Goal: Task Accomplishment & Management: Complete application form

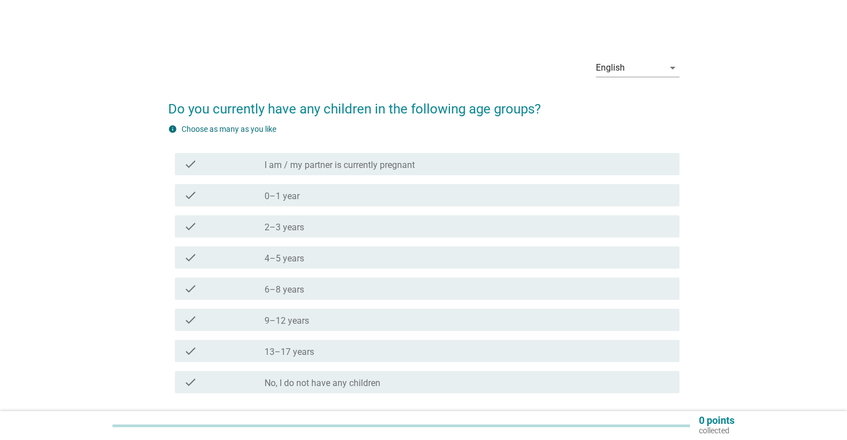
click at [306, 228] on div "check_box_outline_blank 2–3 years" at bounding box center [466, 226] width 405 height 13
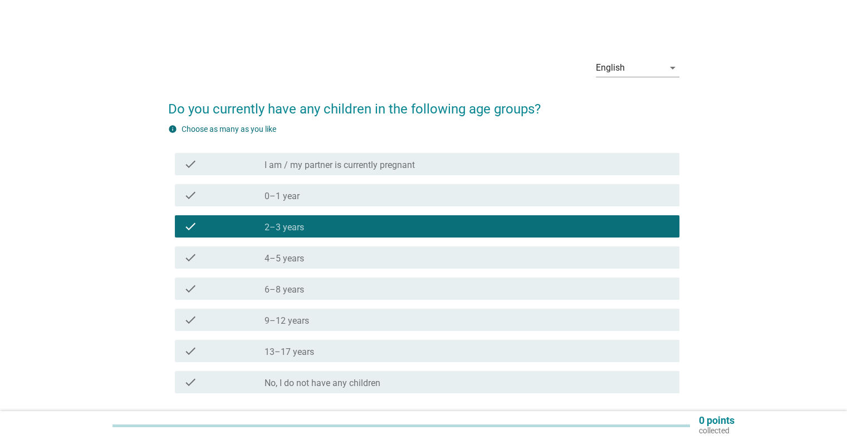
click at [303, 253] on div "check_box_outline_blank 4–5 years" at bounding box center [466, 257] width 405 height 13
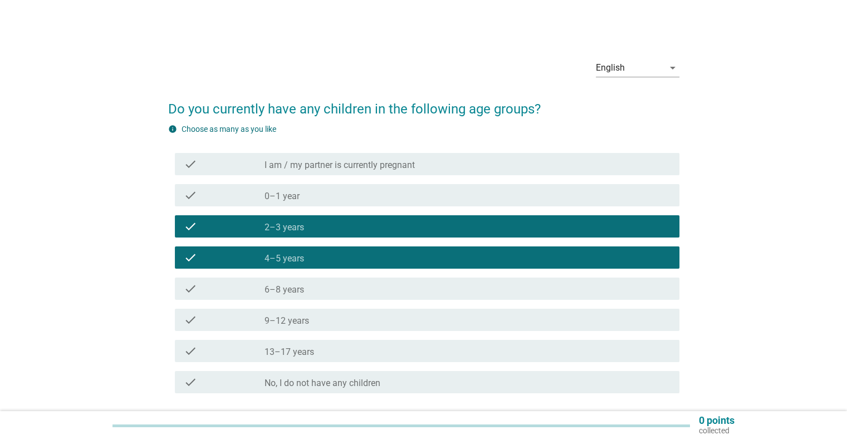
scroll to position [56, 0]
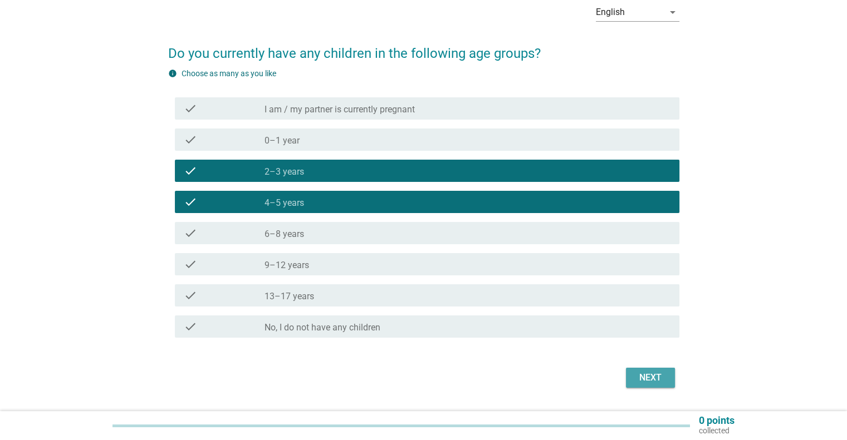
click at [647, 379] on div "Next" at bounding box center [650, 377] width 31 height 13
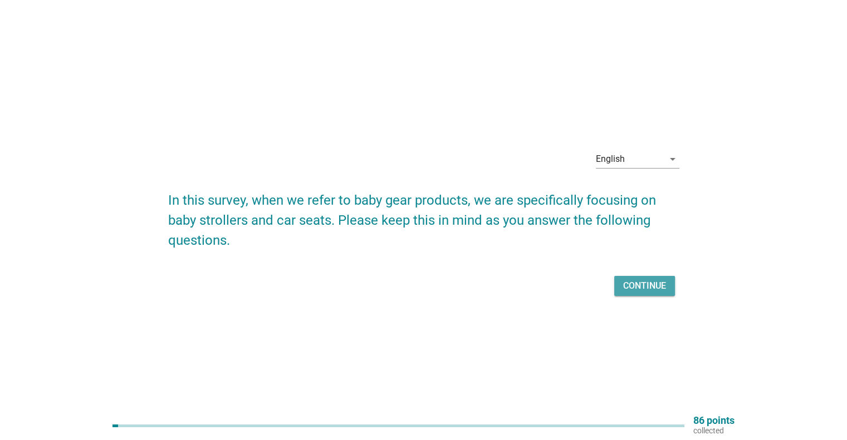
click at [641, 287] on div "Continue" at bounding box center [644, 285] width 43 height 13
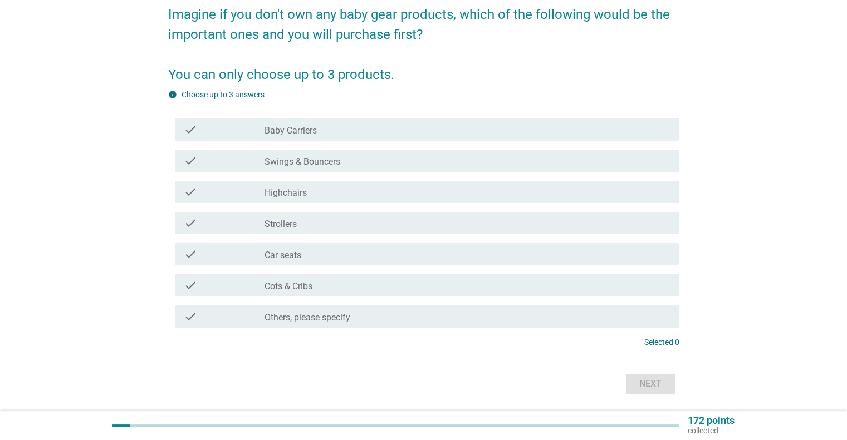
scroll to position [111, 0]
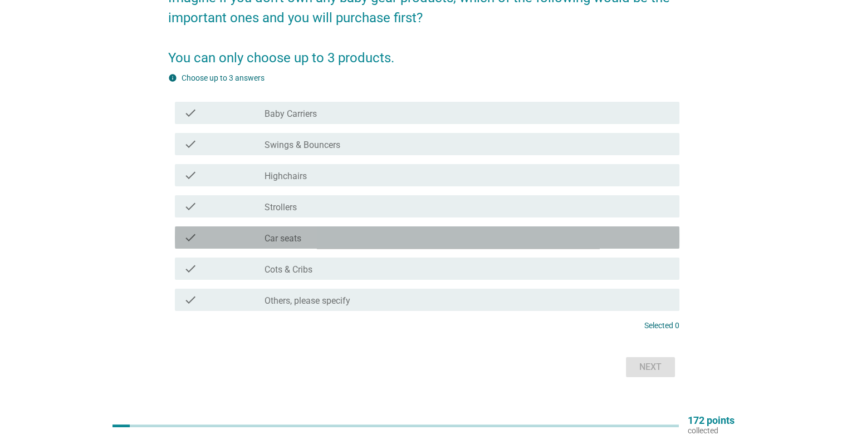
click at [285, 240] on label "Car seats" at bounding box center [282, 238] width 37 height 11
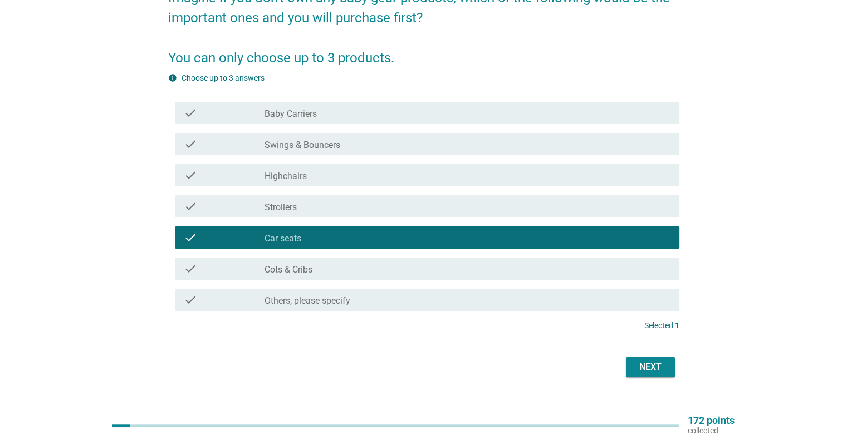
click at [300, 211] on div "check_box_outline_blank Strollers" at bounding box center [466, 206] width 405 height 13
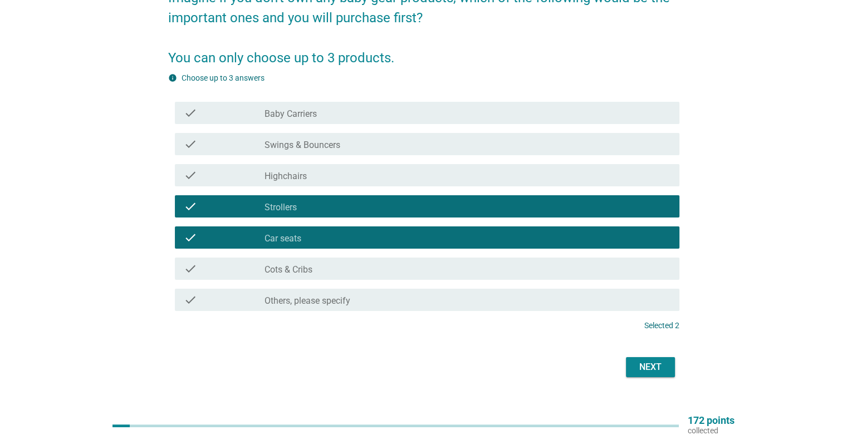
click at [317, 176] on div "check_box_outline_blank Highchairs" at bounding box center [466, 175] width 405 height 13
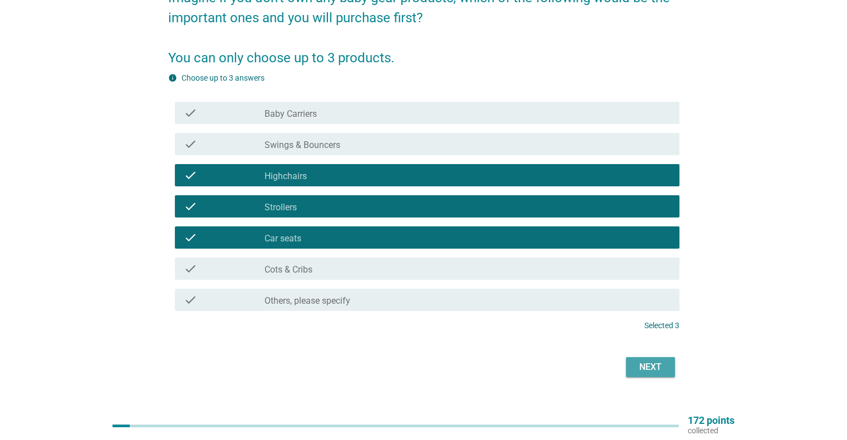
click at [649, 365] on div "Next" at bounding box center [650, 367] width 31 height 13
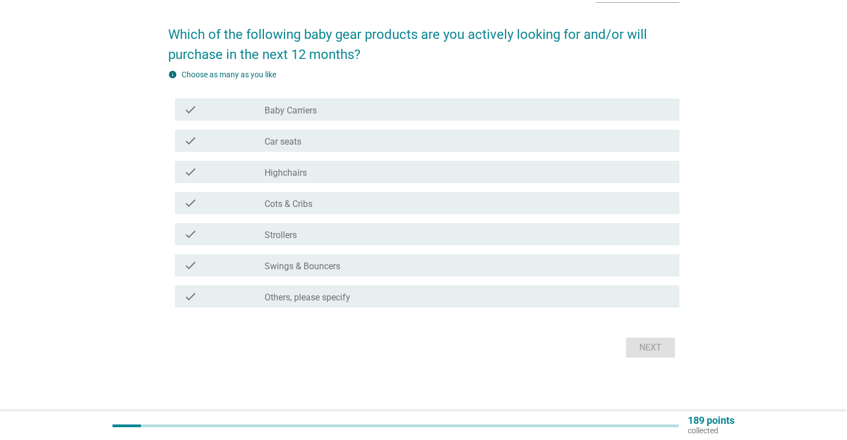
scroll to position [0, 0]
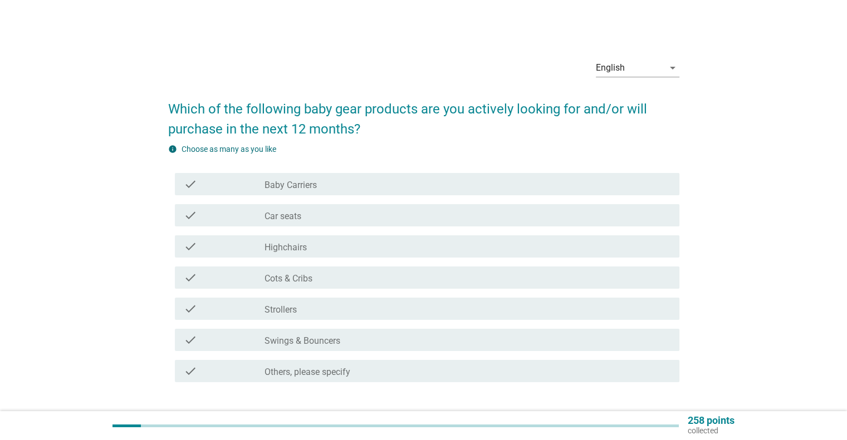
click at [316, 309] on div "check_box_outline_blank Strollers" at bounding box center [466, 308] width 405 height 13
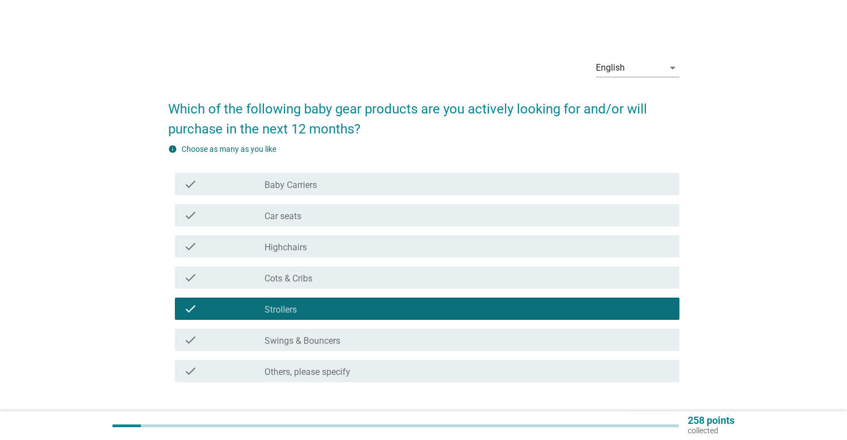
click at [303, 249] on label "Highchairs" at bounding box center [285, 247] width 42 height 11
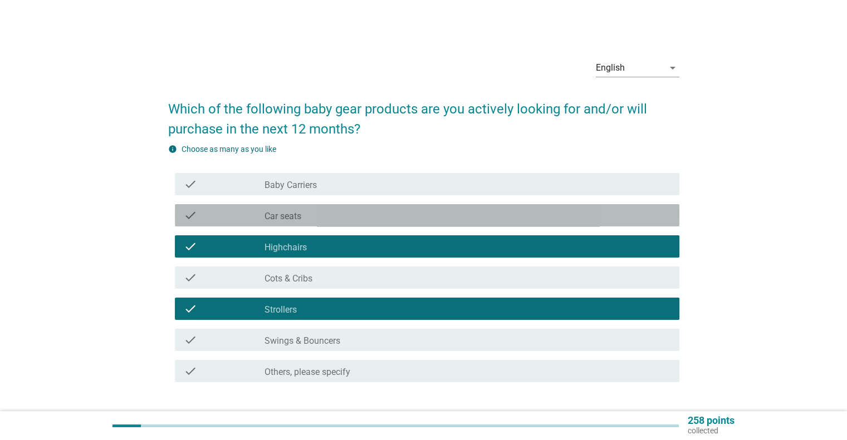
click at [308, 222] on div "check_box_outline_blank Car seats" at bounding box center [466, 215] width 405 height 13
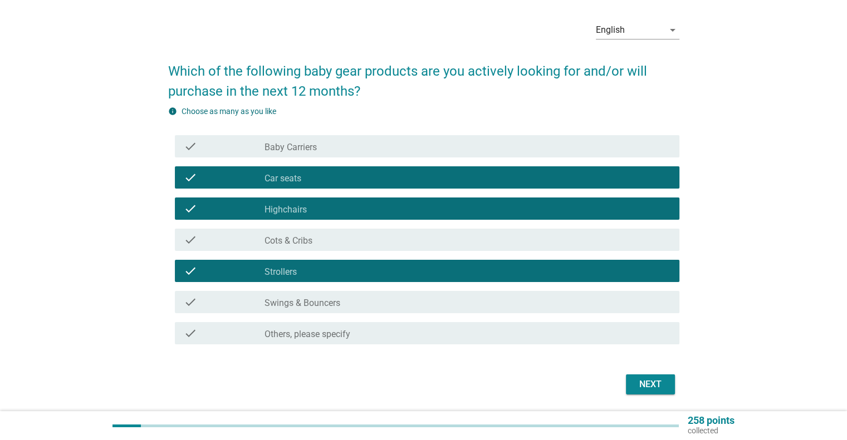
scroll to position [74, 0]
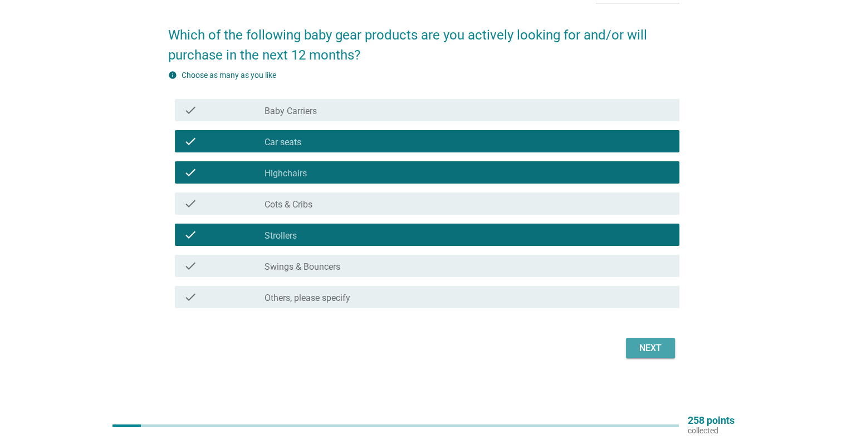
click at [653, 351] on div "Next" at bounding box center [650, 348] width 31 height 13
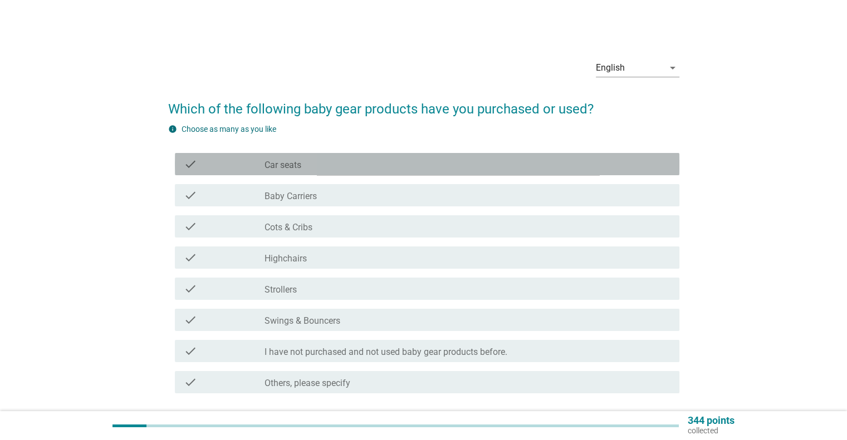
click at [309, 165] on div "check_box_outline_blank Car seats" at bounding box center [466, 164] width 405 height 13
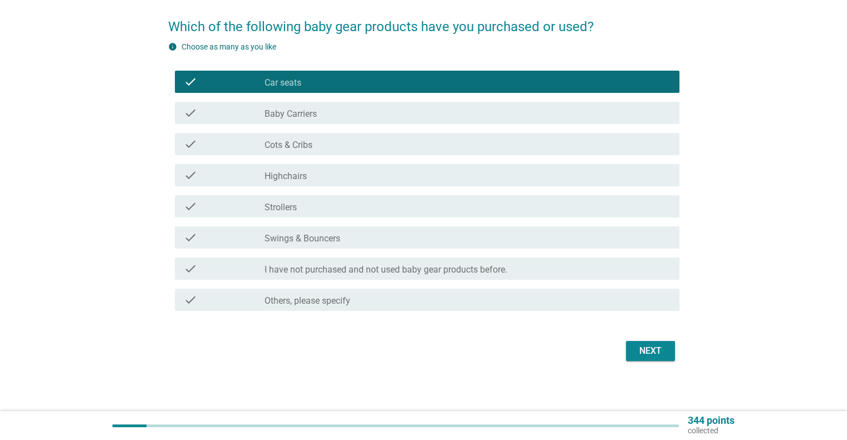
scroll to position [85, 0]
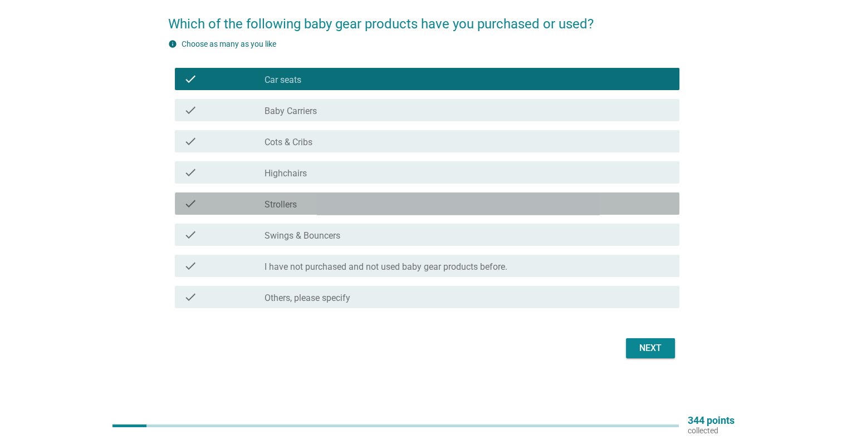
click at [367, 212] on div "check check_box_outline_blank Strollers" at bounding box center [427, 204] width 504 height 22
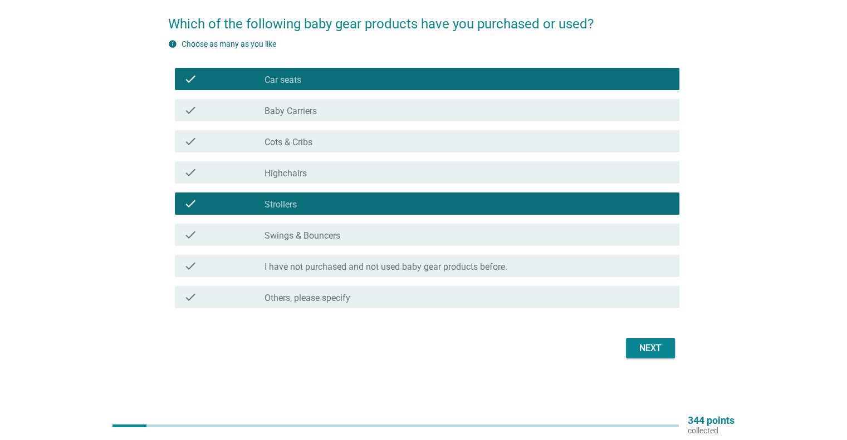
click at [661, 346] on div "Next" at bounding box center [650, 348] width 31 height 13
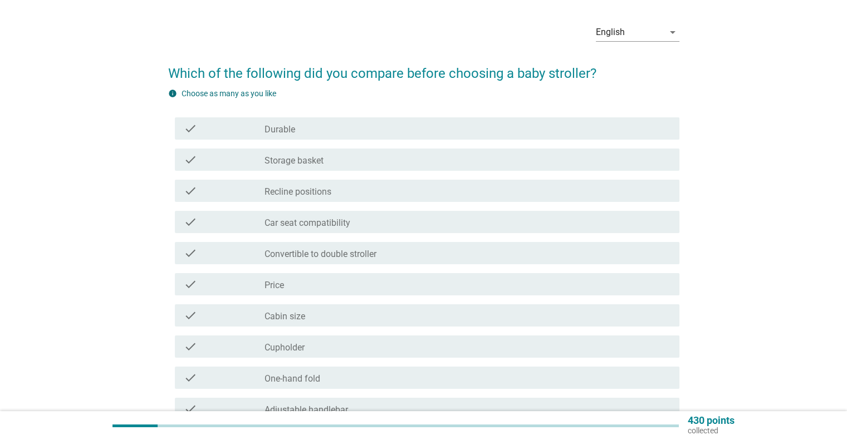
scroll to position [56, 0]
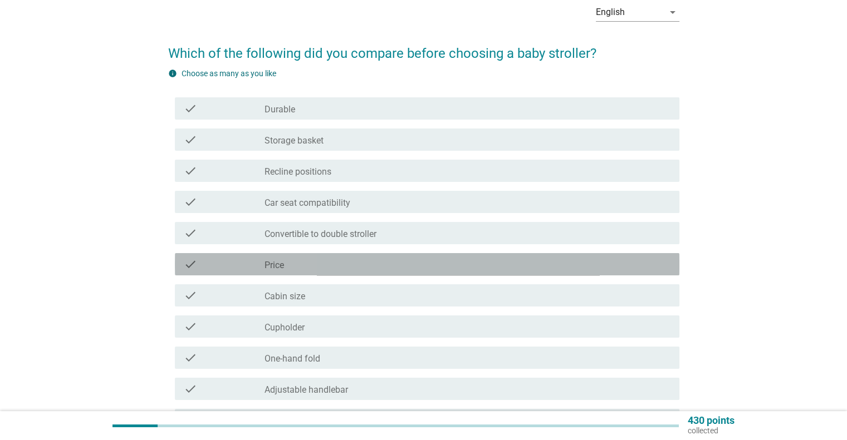
click at [308, 265] on div "check_box_outline_blank Price" at bounding box center [466, 264] width 405 height 13
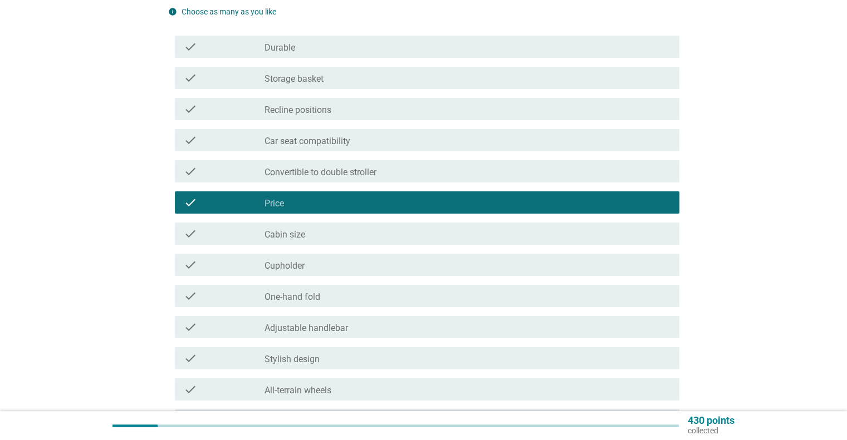
scroll to position [111, 0]
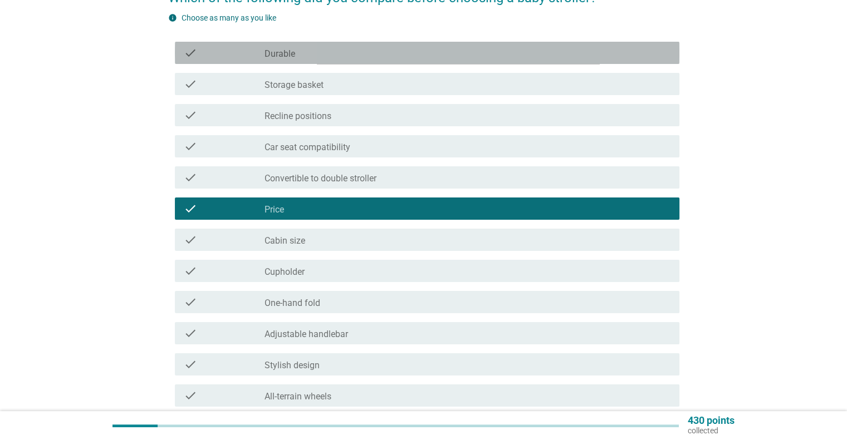
click at [306, 57] on div "check_box_outline_blank Durable" at bounding box center [466, 52] width 405 height 13
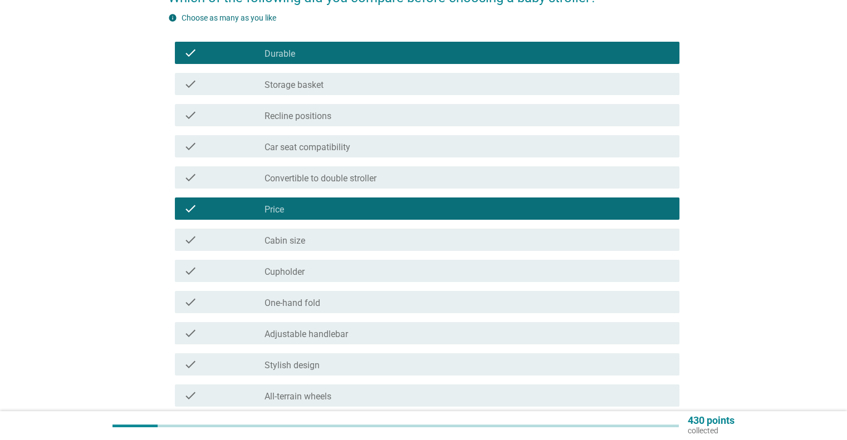
click at [313, 86] on label "Storage basket" at bounding box center [293, 85] width 59 height 11
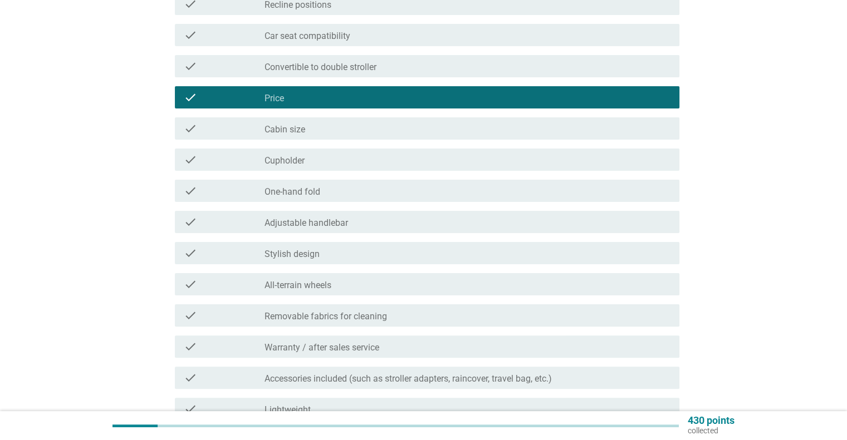
scroll to position [278, 0]
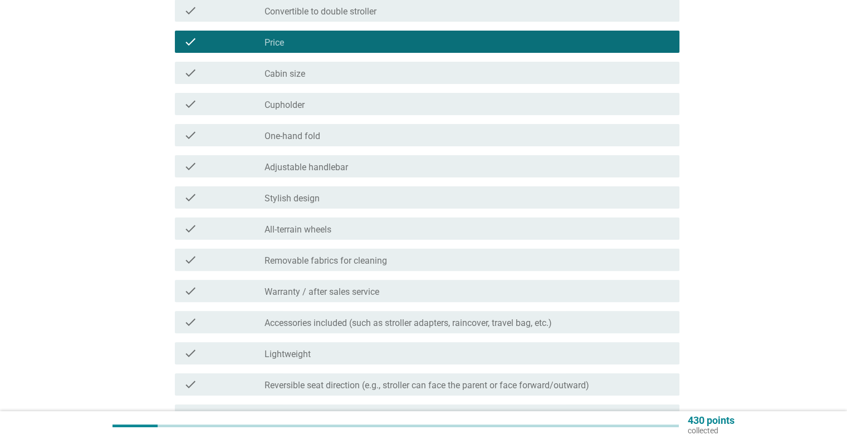
click at [337, 232] on div "check_box_outline_blank All-terrain wheels" at bounding box center [466, 228] width 405 height 13
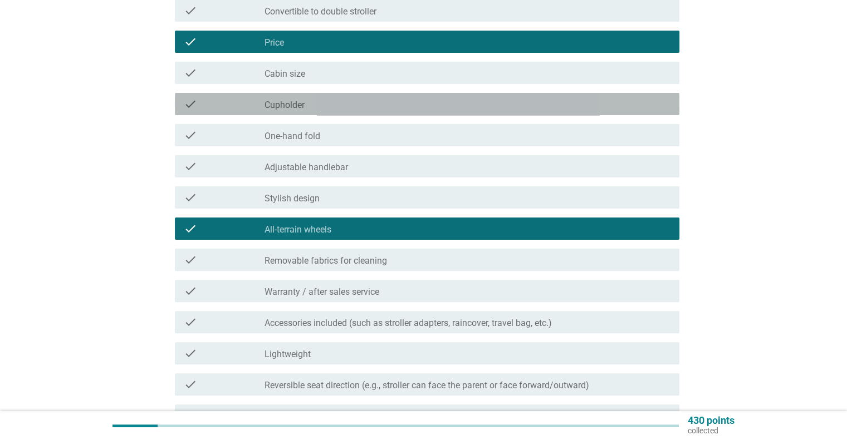
click at [296, 104] on label "Cupholder" at bounding box center [284, 105] width 40 height 11
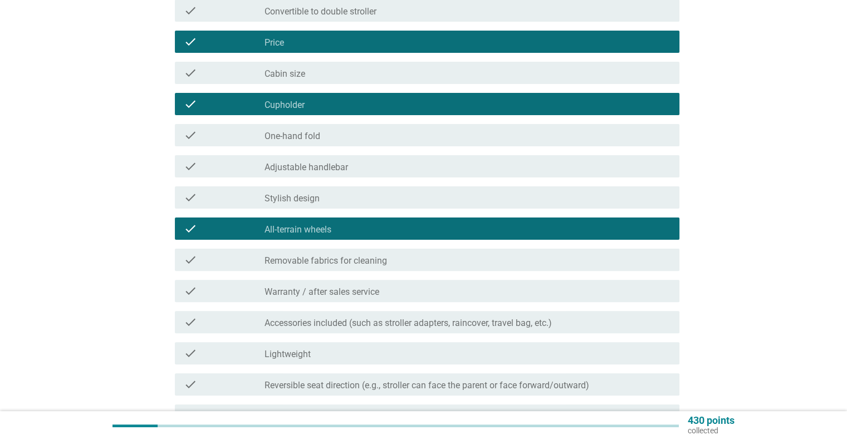
click at [345, 267] on div "check check_box_outline_blank Removable fabrics for cleaning" at bounding box center [427, 260] width 504 height 22
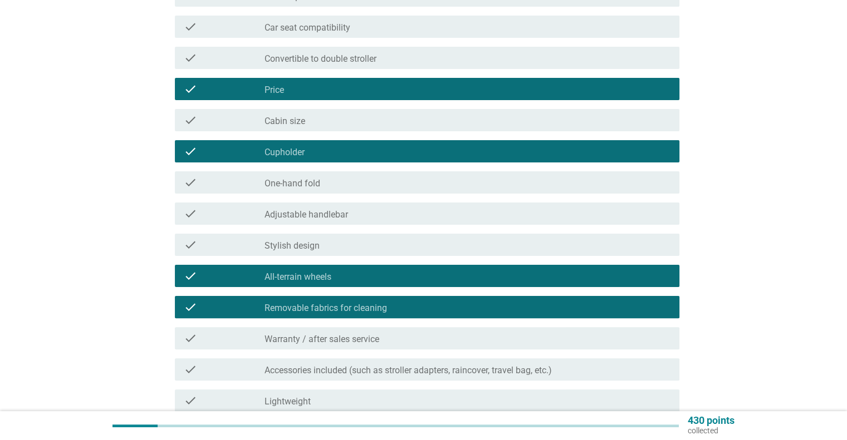
scroll to position [445, 0]
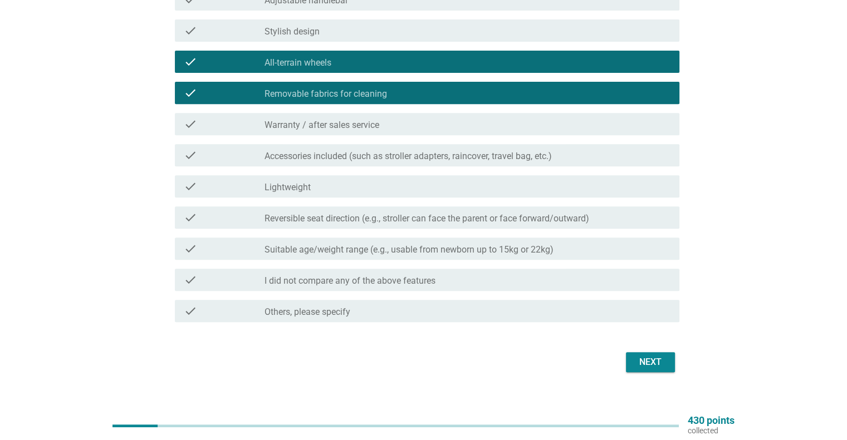
click at [635, 368] on div "Next" at bounding box center [650, 362] width 31 height 13
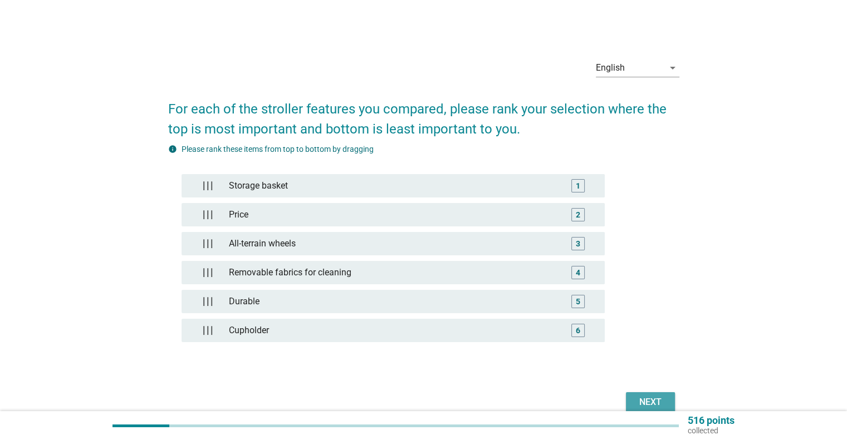
click at [643, 401] on div "Next" at bounding box center [650, 402] width 31 height 13
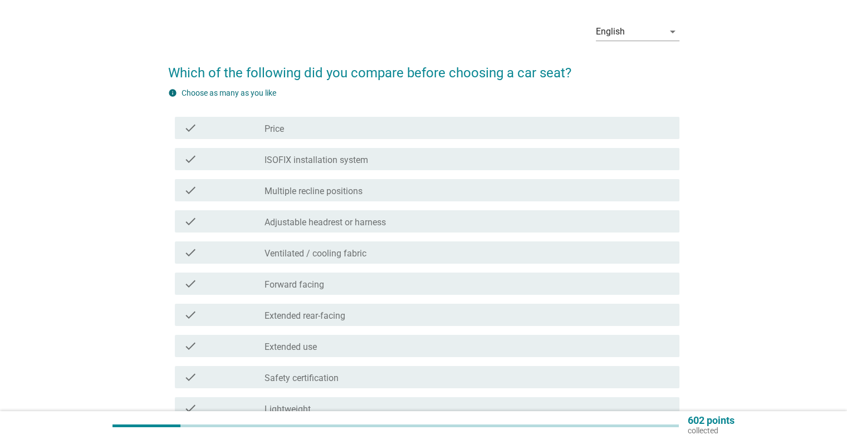
scroll to position [56, 0]
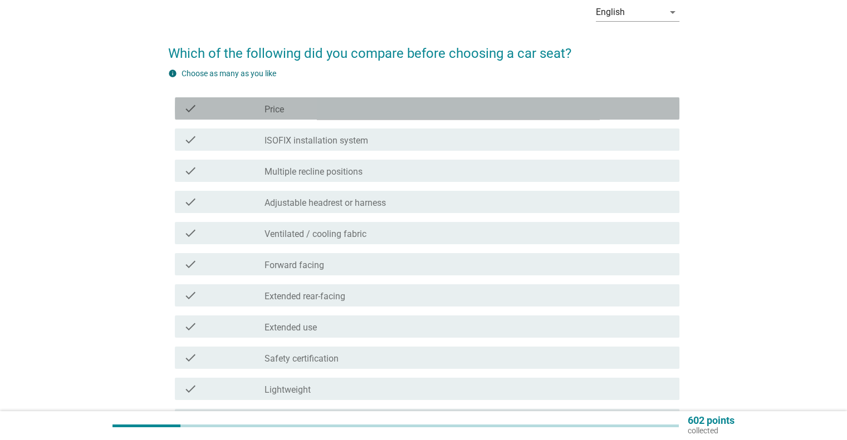
click at [311, 110] on div "check_box_outline_blank Price" at bounding box center [466, 108] width 405 height 13
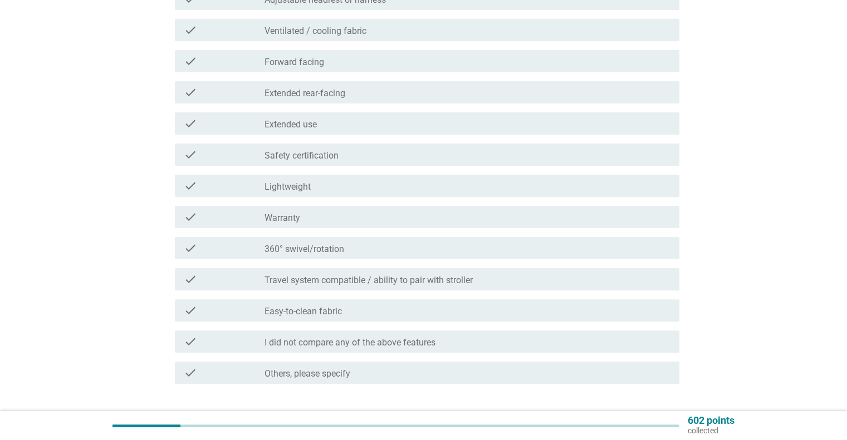
scroll to position [278, 0]
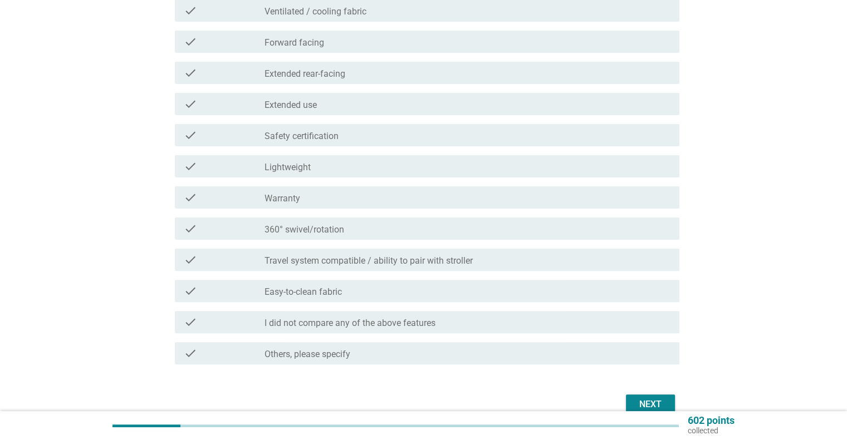
click at [350, 292] on div "check_box_outline_blank Easy-to-clean fabric" at bounding box center [466, 290] width 405 height 13
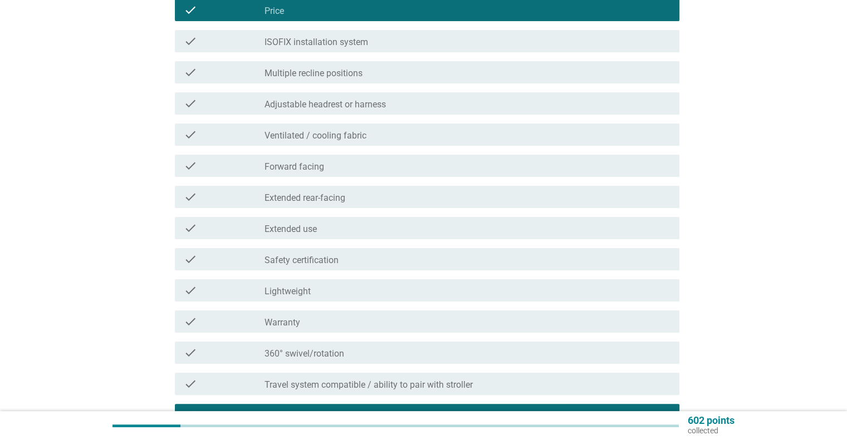
scroll to position [334, 0]
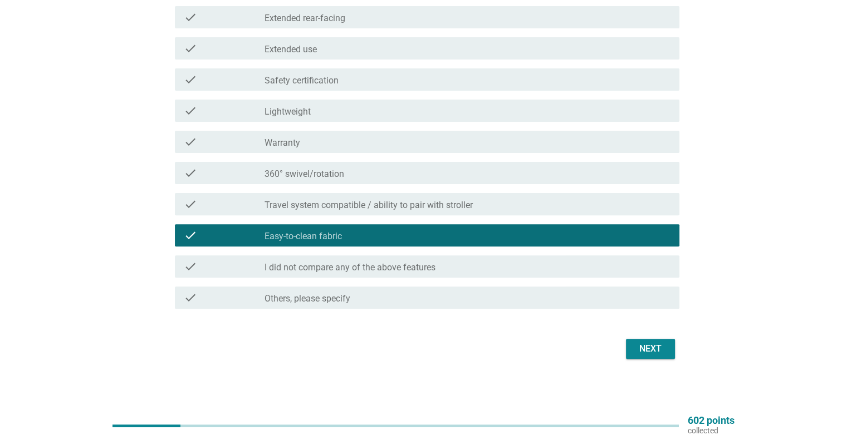
click at [648, 347] on div "Next" at bounding box center [650, 348] width 31 height 13
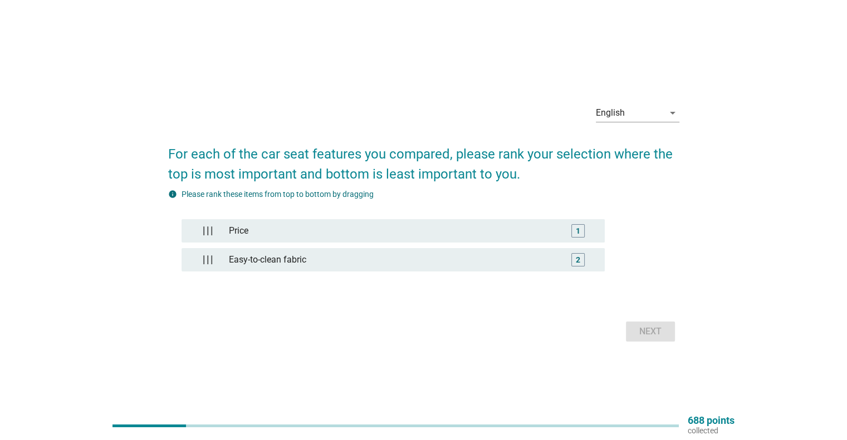
click at [653, 331] on div "Next" at bounding box center [423, 331] width 511 height 27
click at [654, 331] on div "Next" at bounding box center [650, 331] width 31 height 13
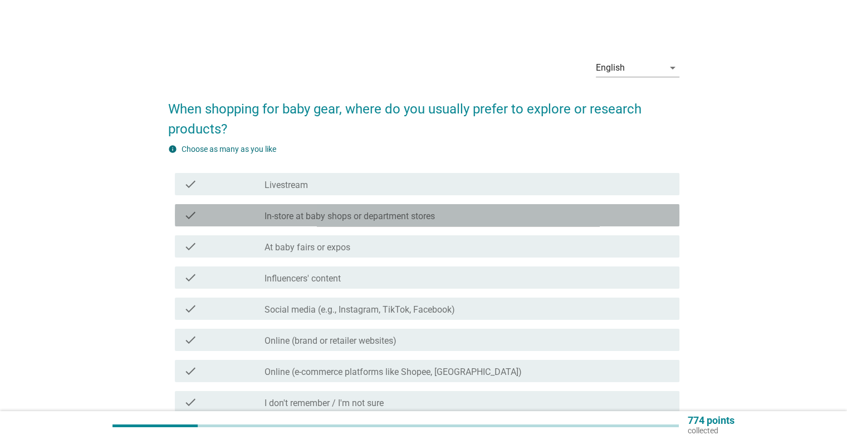
click at [385, 218] on label "In-store at baby shops or department stores" at bounding box center [349, 216] width 170 height 11
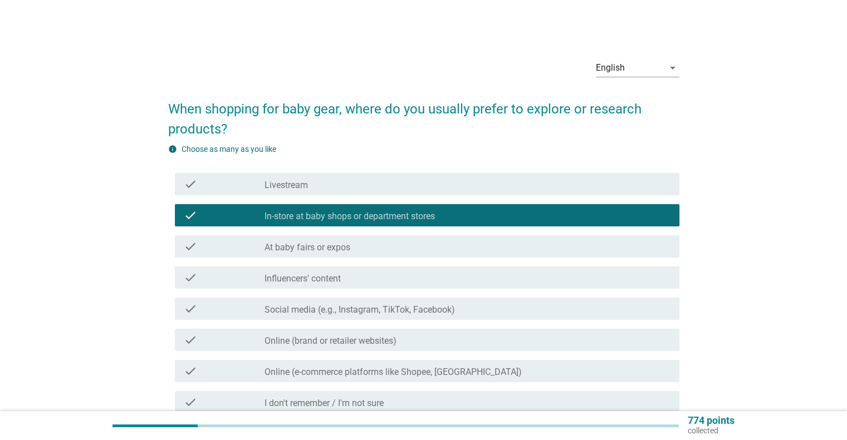
click at [381, 241] on div "check_box_outline_blank At baby fairs or expos" at bounding box center [466, 246] width 405 height 13
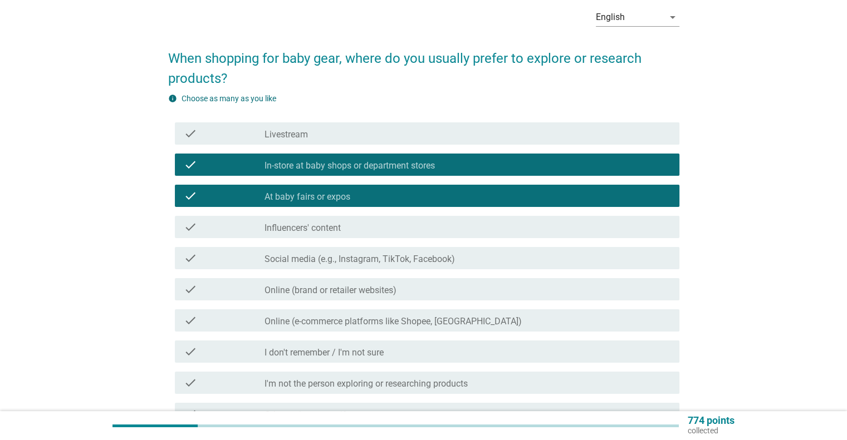
scroll to position [111, 0]
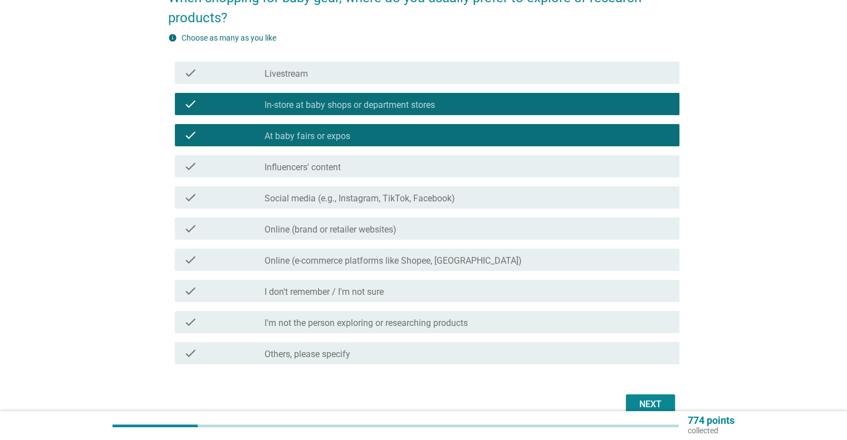
click at [397, 264] on label "Online (e-commerce platforms like Shopee, [GEOGRAPHIC_DATA])" at bounding box center [392, 260] width 257 height 11
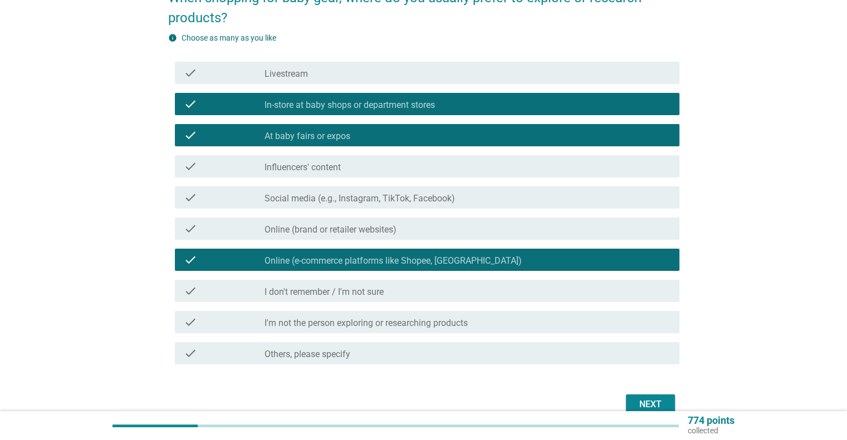
click at [637, 402] on div "Next" at bounding box center [650, 404] width 31 height 13
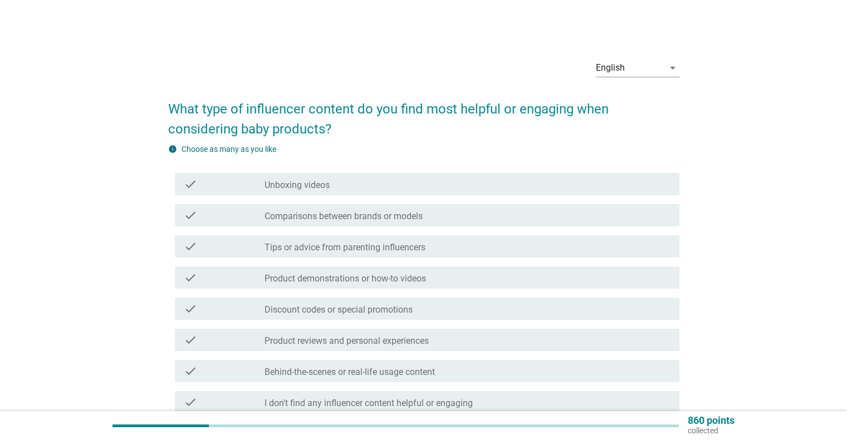
click at [324, 282] on label "Product demonstrations or how-to videos" at bounding box center [344, 278] width 161 height 11
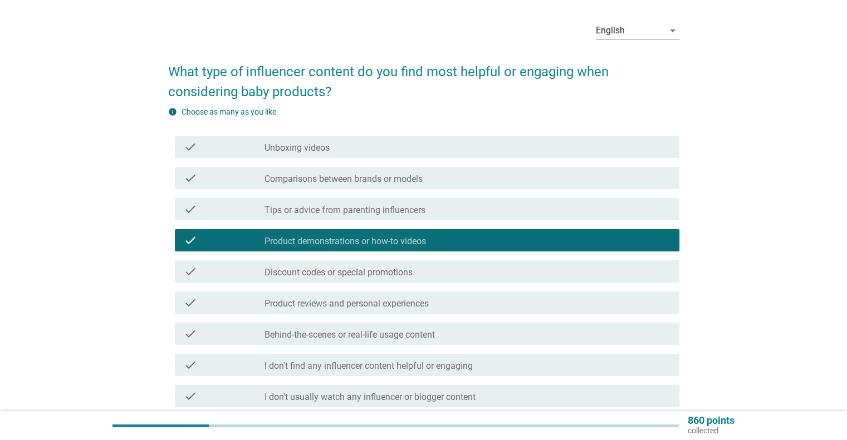
scroll to position [111, 0]
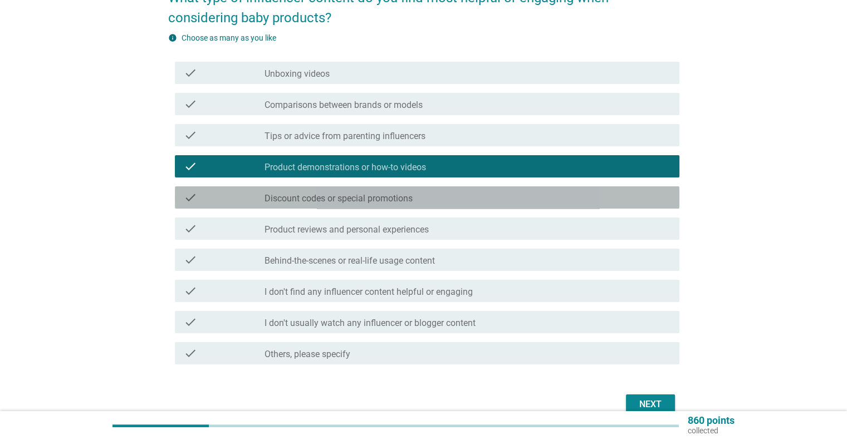
click at [327, 201] on label "Discount codes or special promotions" at bounding box center [338, 198] width 148 height 11
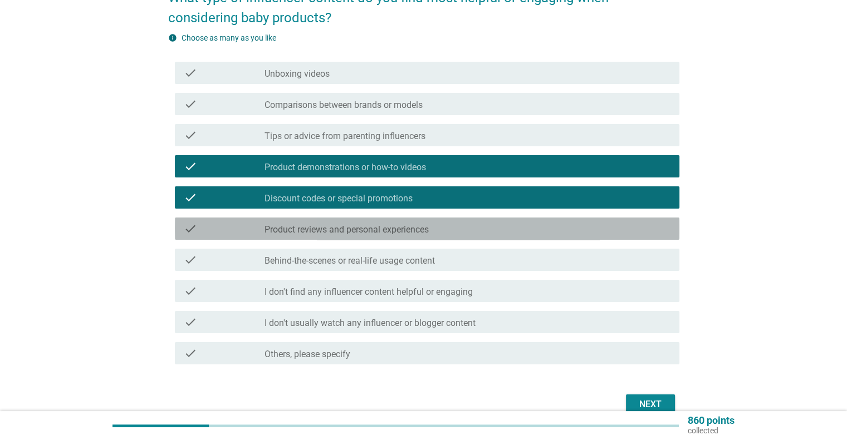
click at [425, 231] on label "Product reviews and personal experiences" at bounding box center [346, 229] width 164 height 11
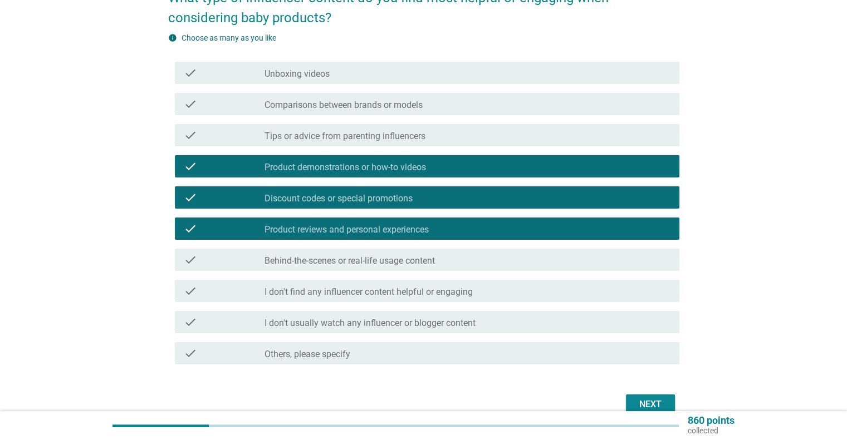
click at [654, 399] on div "Next" at bounding box center [650, 404] width 31 height 13
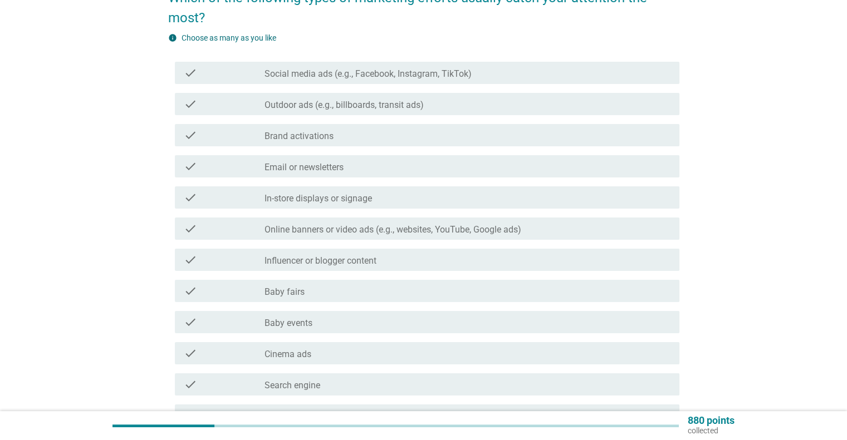
scroll to position [0, 0]
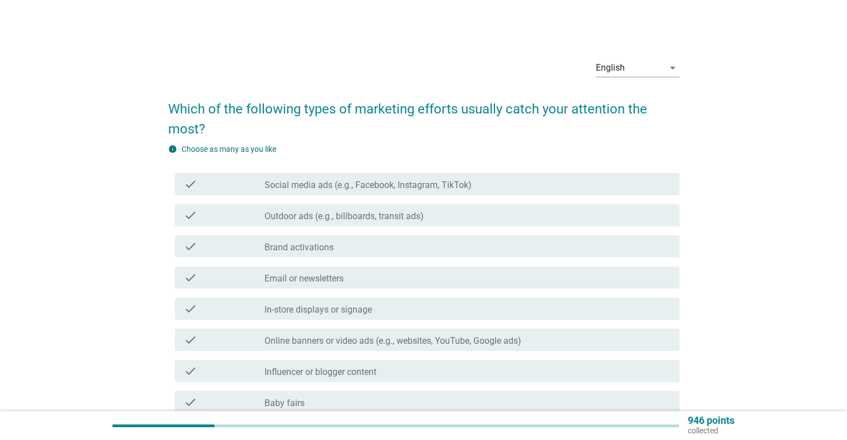
click at [402, 184] on label "Social media ads (e.g., Facebook, Instagram, TikTok)" at bounding box center [367, 185] width 207 height 11
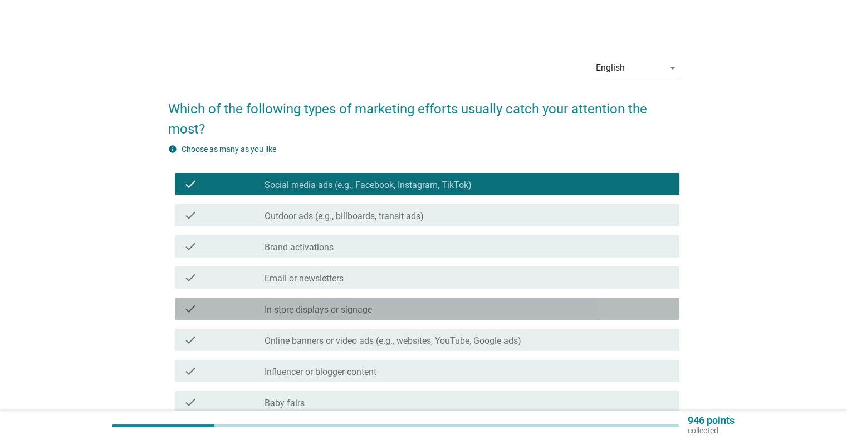
click at [336, 309] on label "In-store displays or signage" at bounding box center [317, 309] width 107 height 11
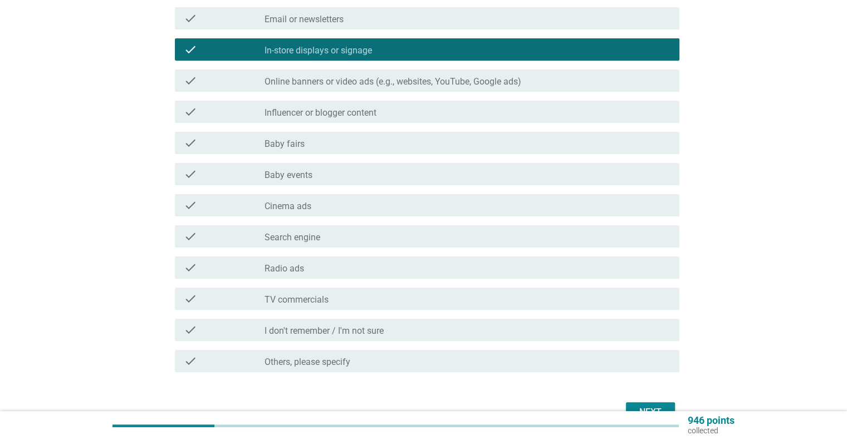
scroll to position [323, 0]
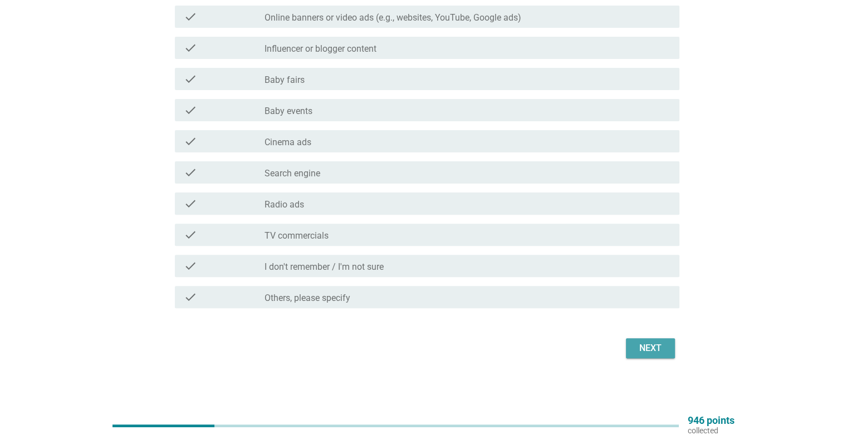
click at [647, 350] on div "Next" at bounding box center [650, 348] width 31 height 13
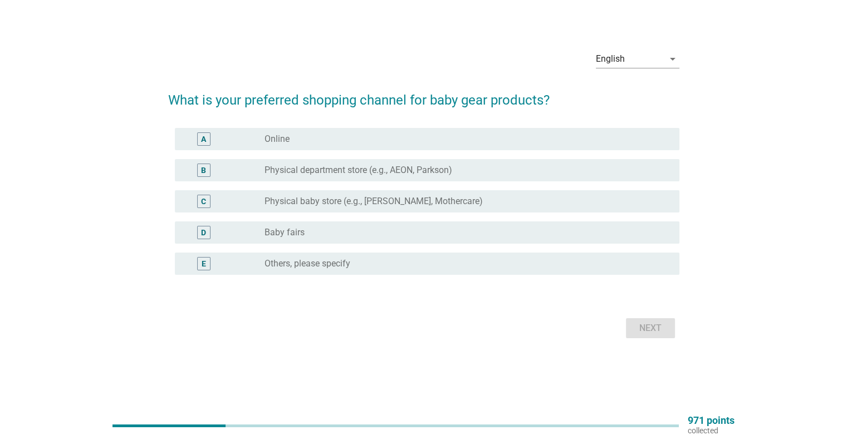
scroll to position [0, 0]
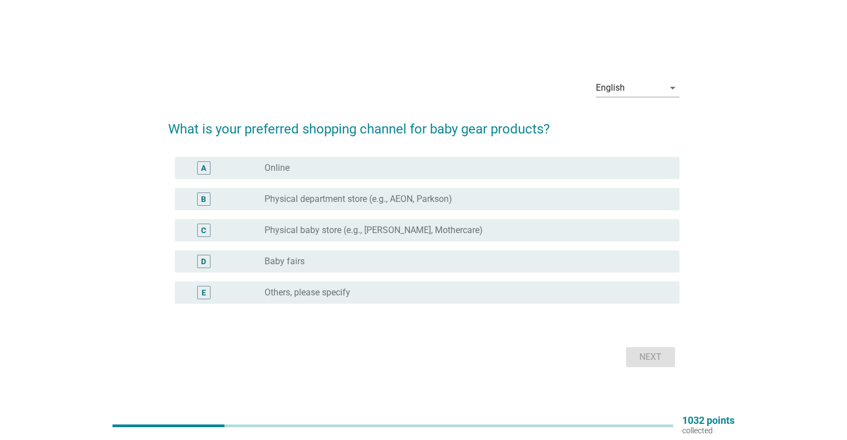
click at [403, 173] on div "radio_button_unchecked Online" at bounding box center [462, 168] width 396 height 11
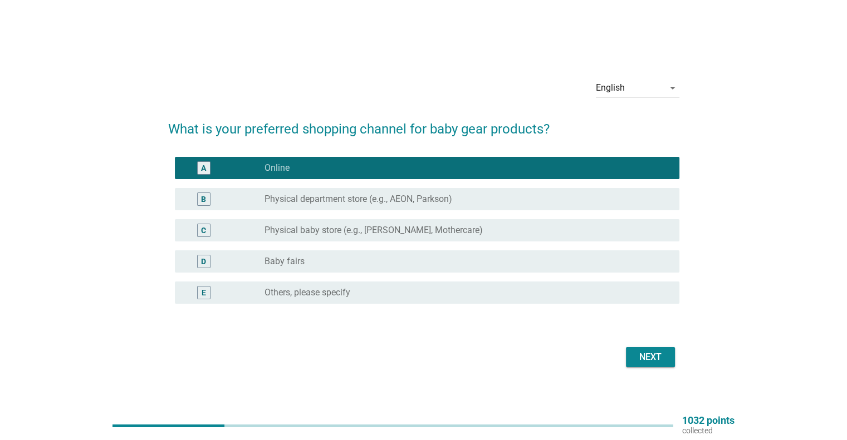
click at [394, 200] on label "Physical department store (e.g., AEON, Parkson)" at bounding box center [358, 199] width 188 height 11
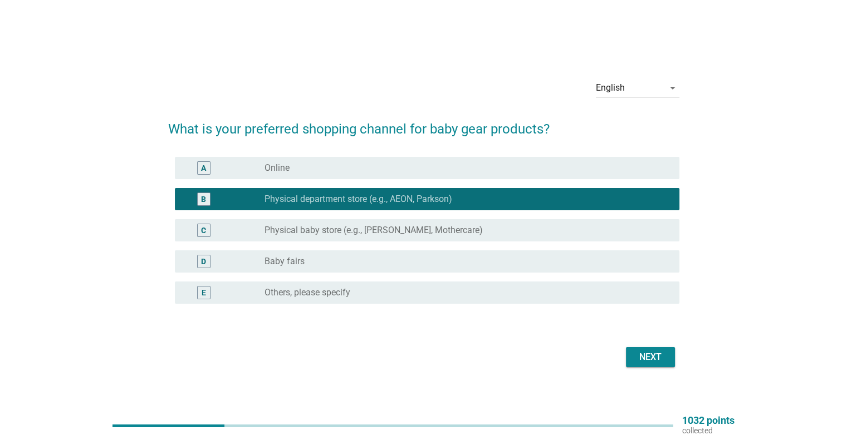
click at [651, 349] on button "Next" at bounding box center [650, 357] width 49 height 20
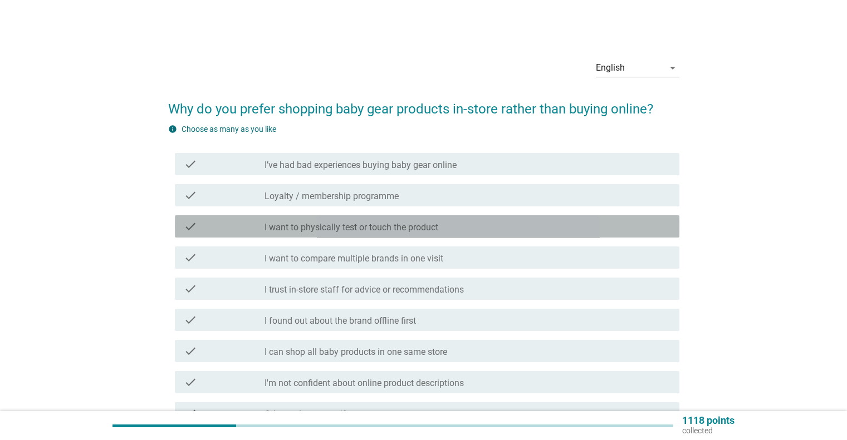
click at [359, 227] on label "I want to physically test or touch the product" at bounding box center [351, 227] width 174 height 11
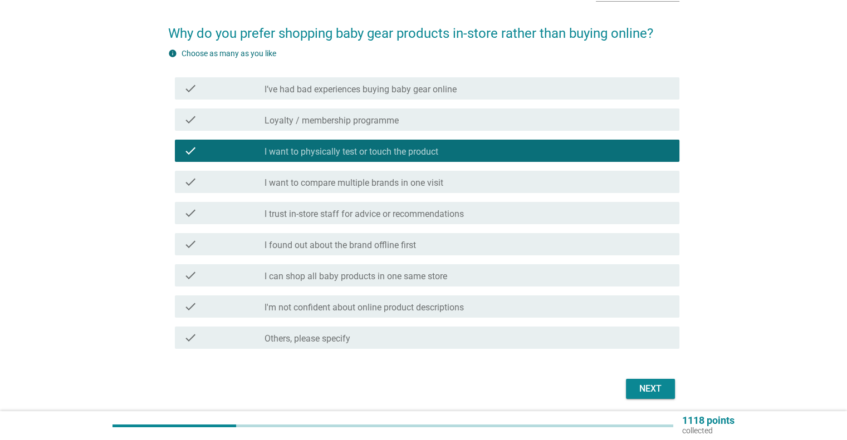
scroll to position [111, 0]
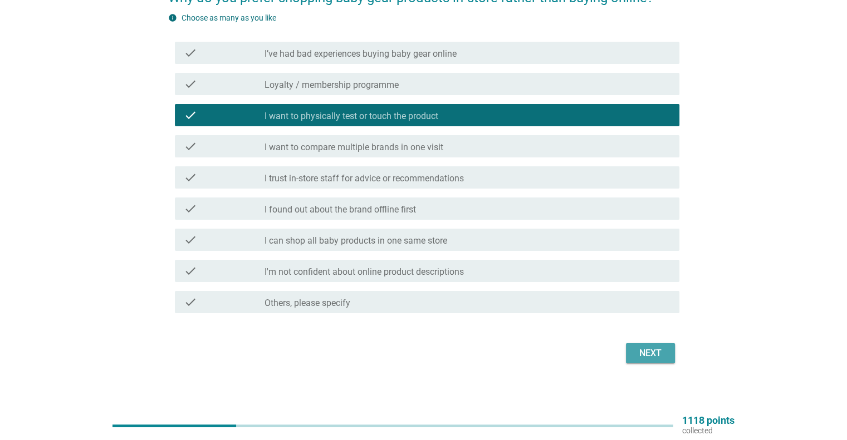
click at [633, 351] on button "Next" at bounding box center [650, 353] width 49 height 20
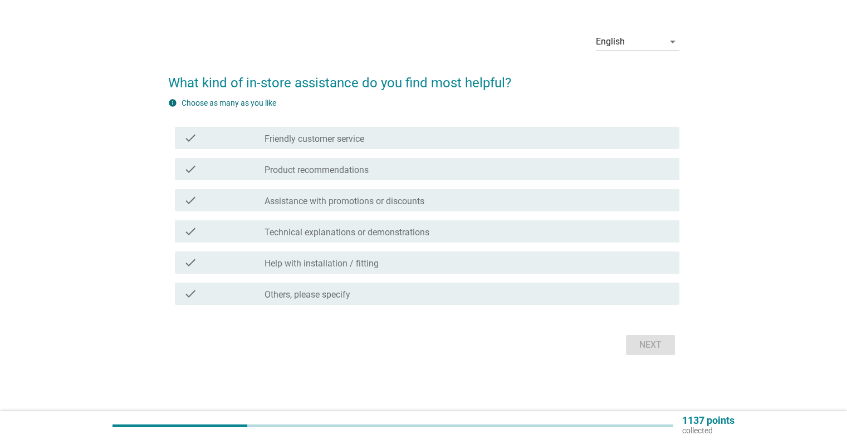
scroll to position [0, 0]
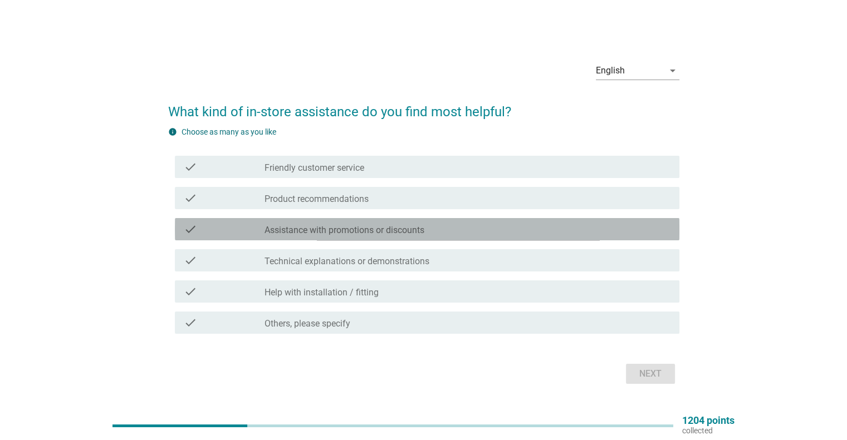
click at [345, 229] on label "Assistance with promotions or discounts" at bounding box center [344, 230] width 160 height 11
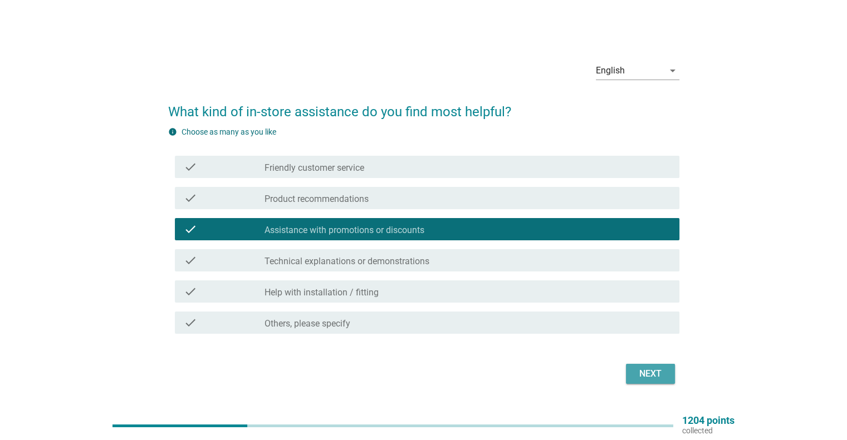
click at [637, 371] on div "Next" at bounding box center [650, 373] width 31 height 13
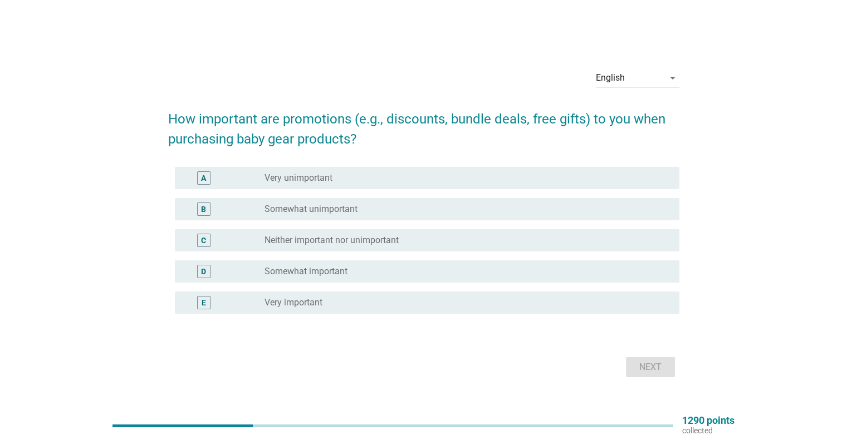
click at [336, 213] on label "Somewhat unimportant" at bounding box center [310, 209] width 93 height 11
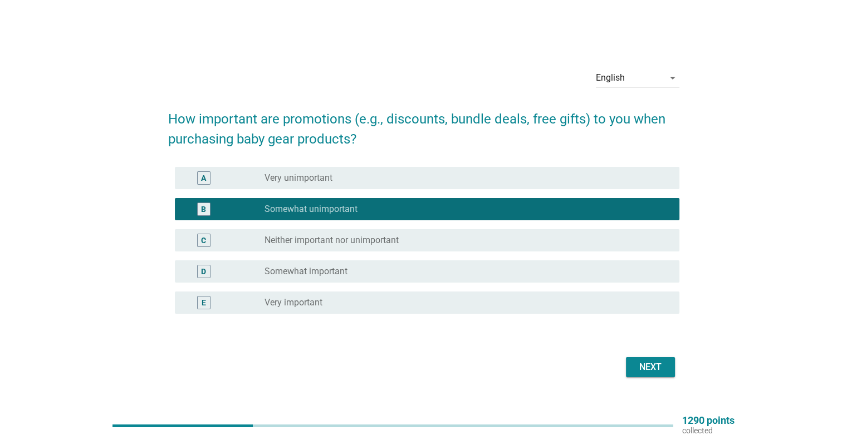
click at [345, 269] on label "Somewhat important" at bounding box center [305, 271] width 83 height 11
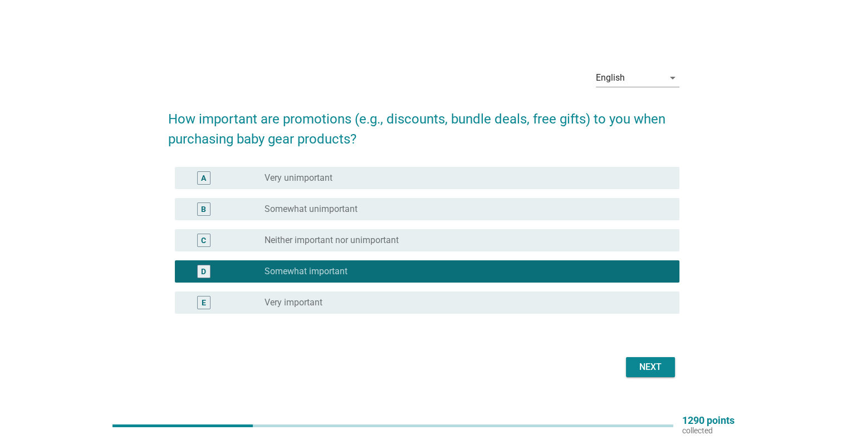
click at [645, 367] on div "Next" at bounding box center [650, 367] width 31 height 13
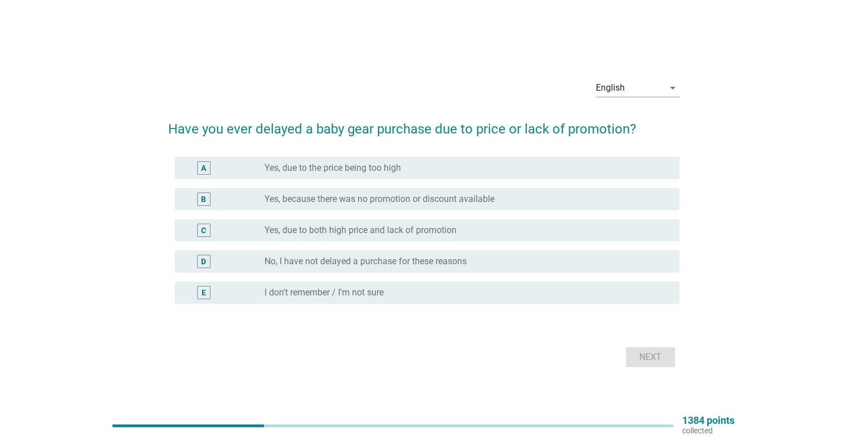
click at [326, 263] on label "No, I have not delayed a purchase for these reasons" at bounding box center [365, 261] width 202 height 11
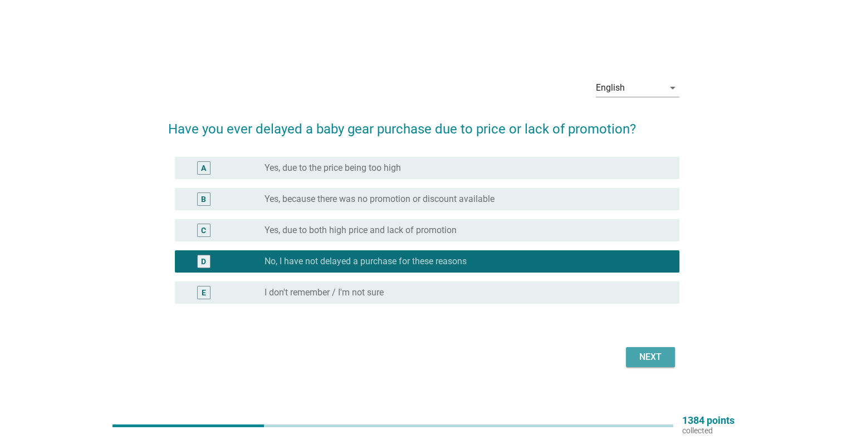
click at [663, 360] on div "Next" at bounding box center [650, 357] width 31 height 13
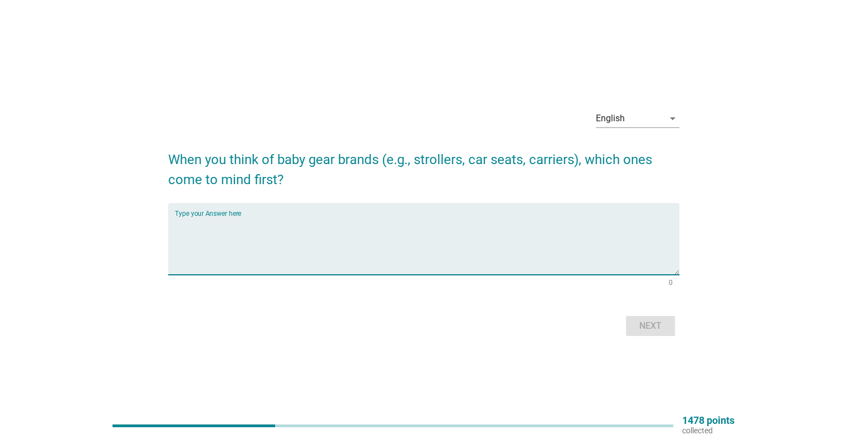
click at [282, 239] on textarea "Type your Answer here" at bounding box center [427, 246] width 504 height 58
type textarea "Chicco, [PERSON_NAME], Sweet Cherry"
click at [647, 322] on div "Next" at bounding box center [650, 325] width 31 height 13
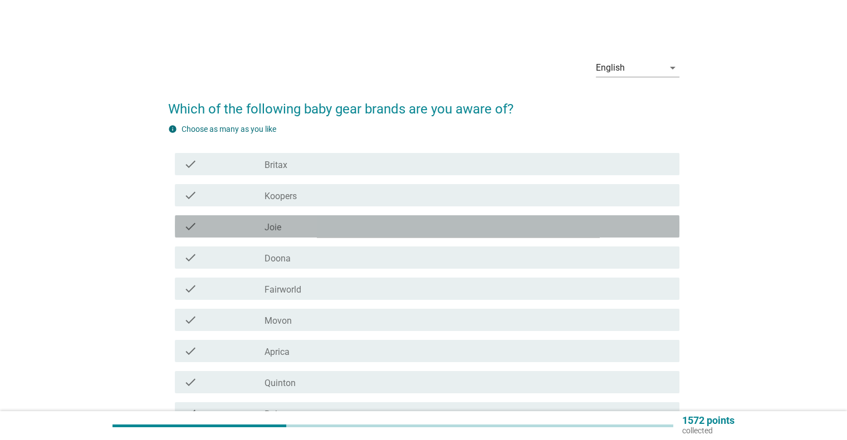
click at [286, 217] on div "check check_box_outline_blank Joie" at bounding box center [427, 226] width 504 height 22
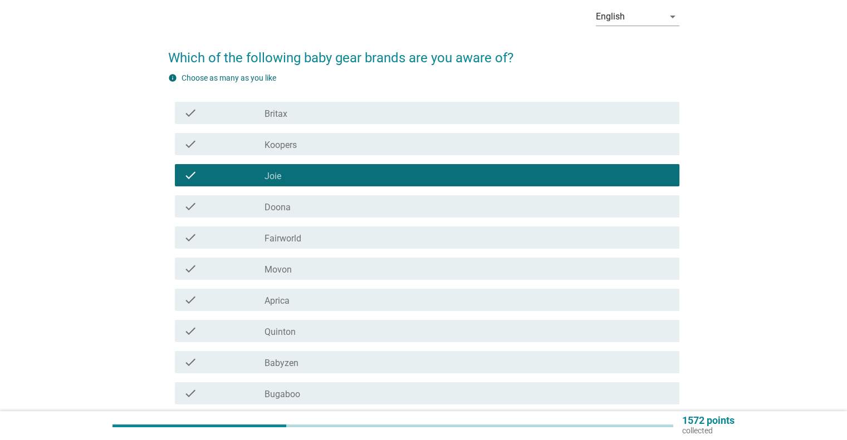
scroll to position [111, 0]
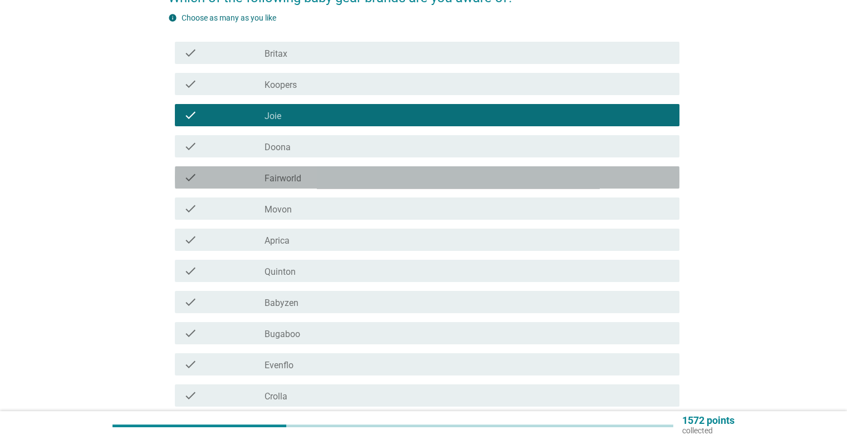
click at [313, 176] on div "check_box_outline_blank Fairworld" at bounding box center [466, 177] width 405 height 13
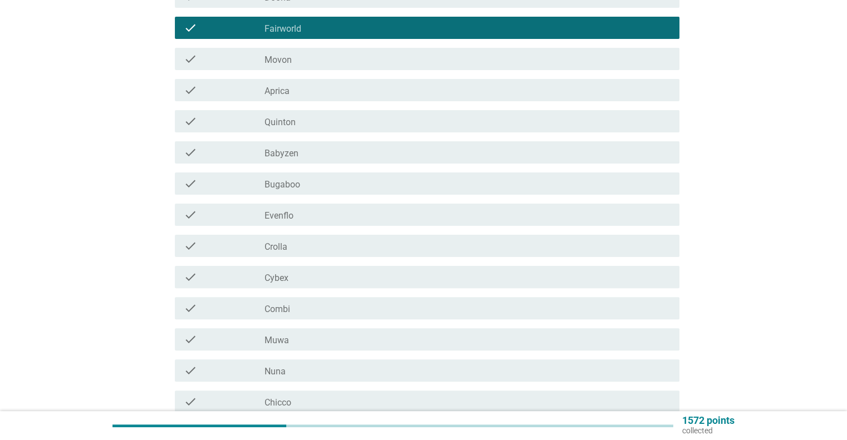
scroll to position [278, 0]
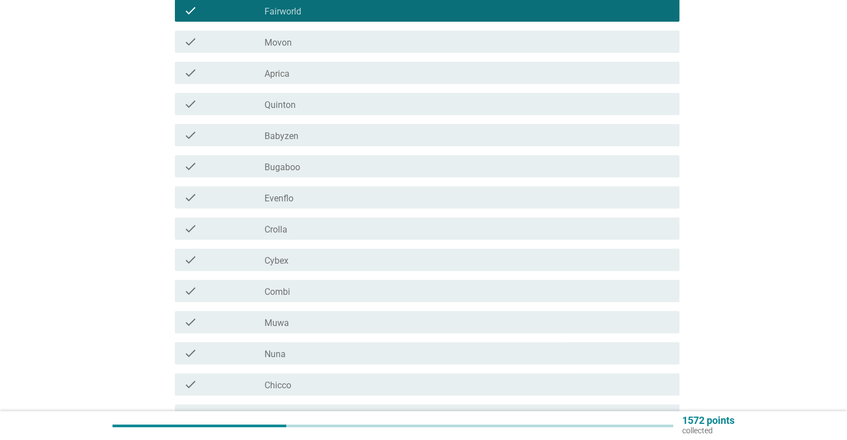
click at [297, 296] on div "check_box_outline_blank Combi" at bounding box center [466, 290] width 405 height 13
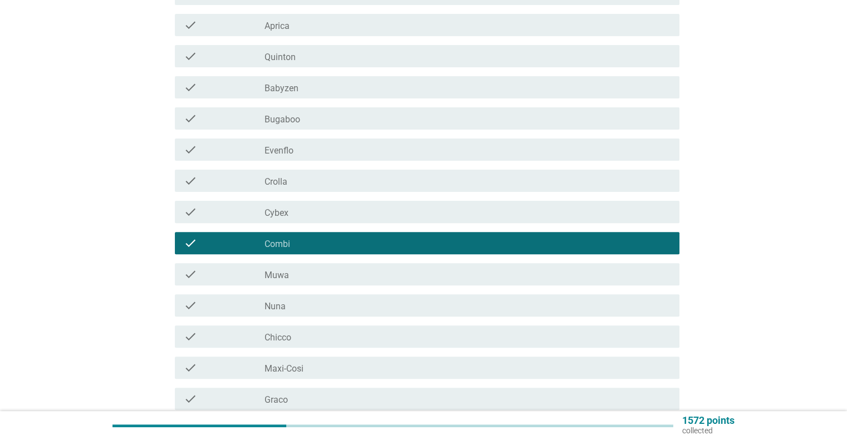
scroll to position [390, 0]
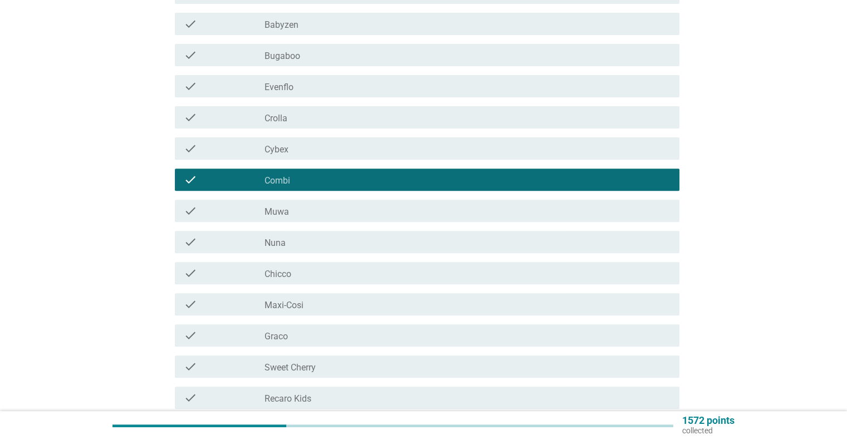
click at [301, 279] on div "check_box_outline_blank Chicco" at bounding box center [466, 273] width 405 height 13
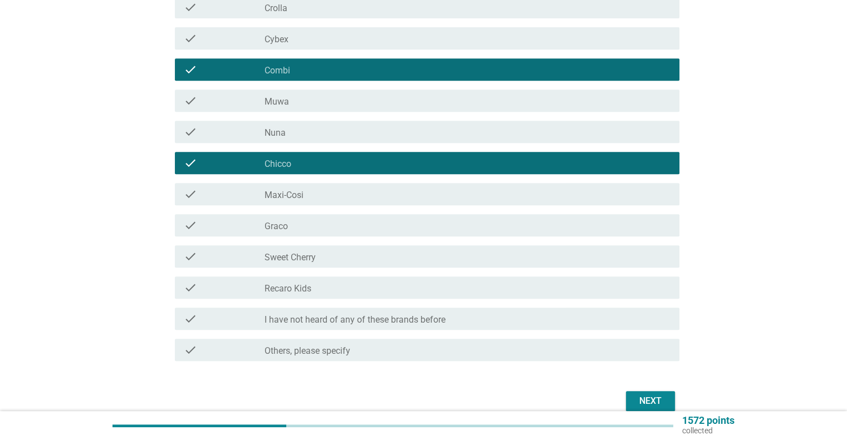
scroll to position [501, 0]
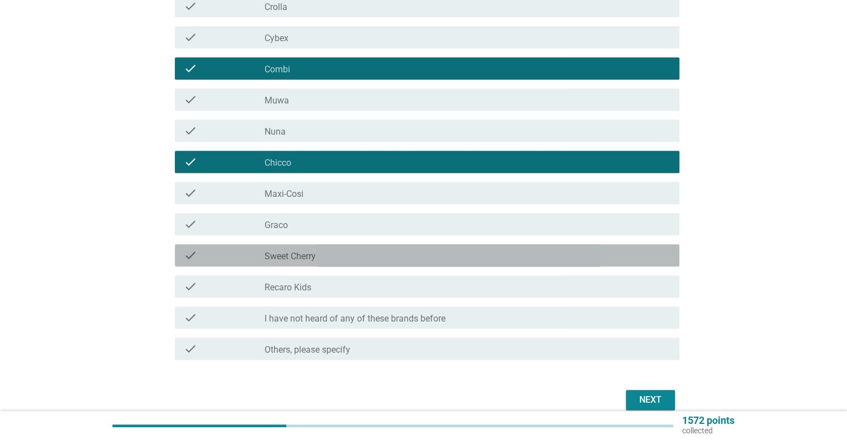
click at [319, 262] on div "check check_box_outline_blank Sweet Cherry" at bounding box center [427, 255] width 504 height 22
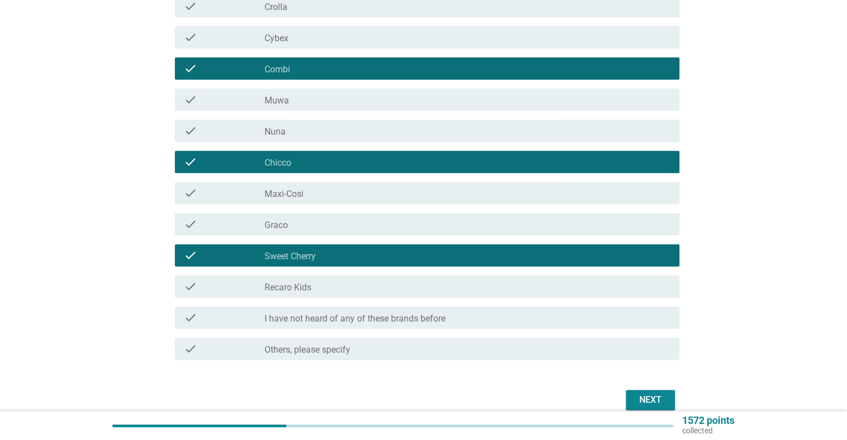
click at [306, 224] on div "check_box_outline_blank Graco" at bounding box center [466, 224] width 405 height 13
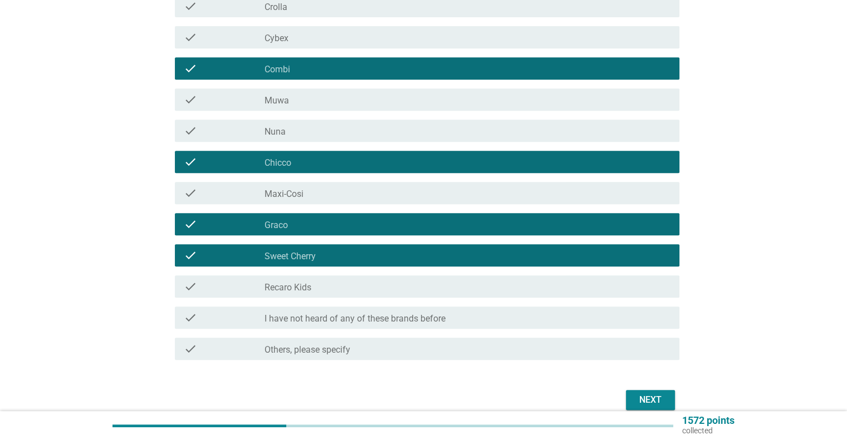
click at [358, 283] on div "check_box_outline_blank Recaro Kids" at bounding box center [466, 286] width 405 height 13
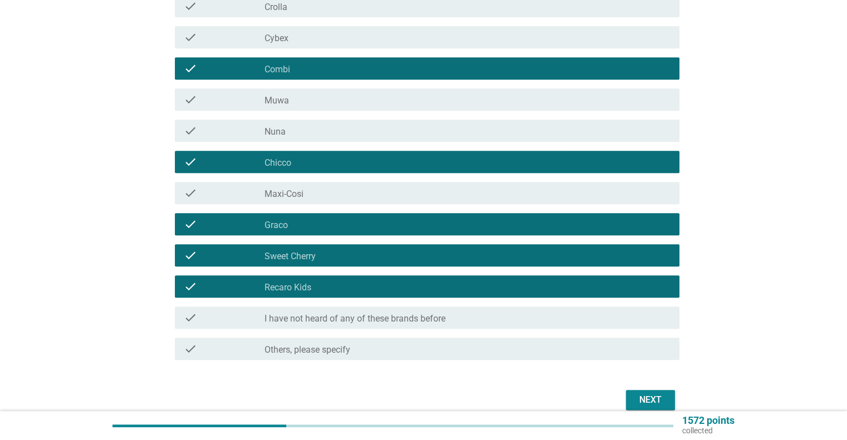
click at [653, 396] on div "Next" at bounding box center [650, 400] width 31 height 13
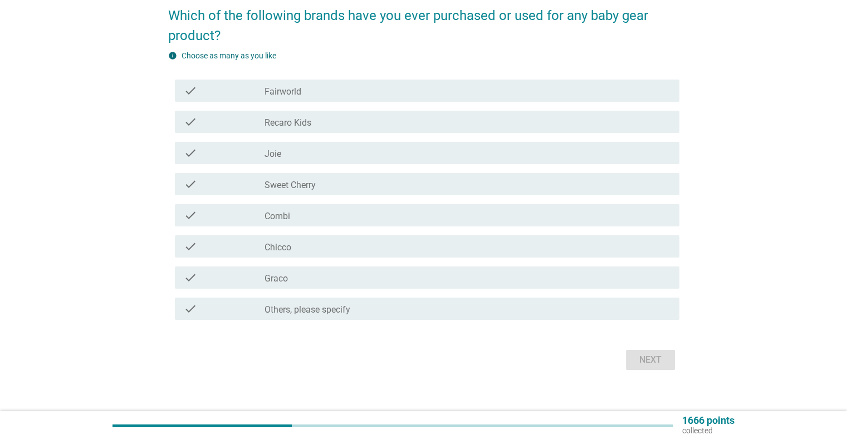
scroll to position [105, 0]
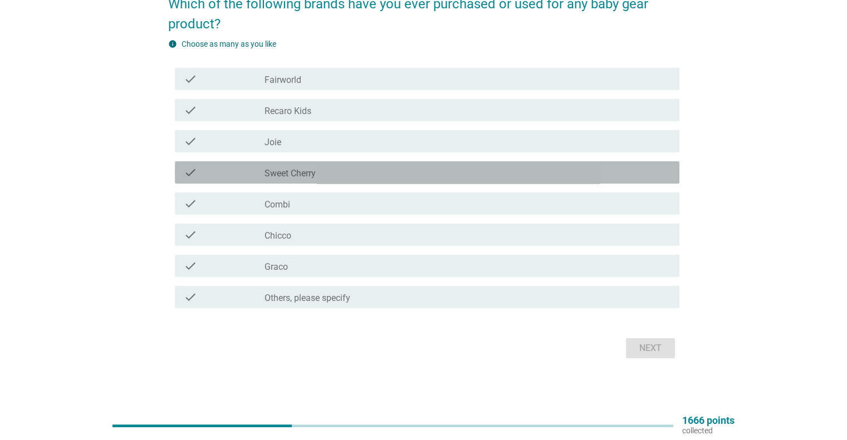
click at [311, 179] on div "check check_box_outline_blank Sweet Cherry" at bounding box center [427, 172] width 504 height 22
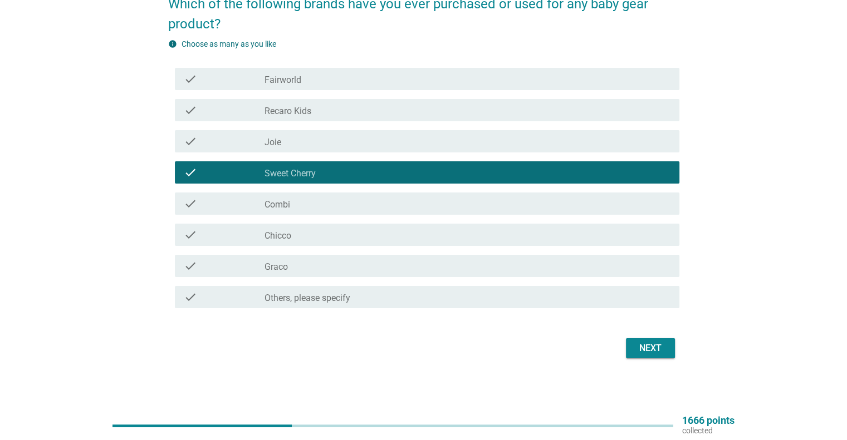
click at [291, 210] on div "check check_box_outline_blank Combi" at bounding box center [427, 204] width 504 height 22
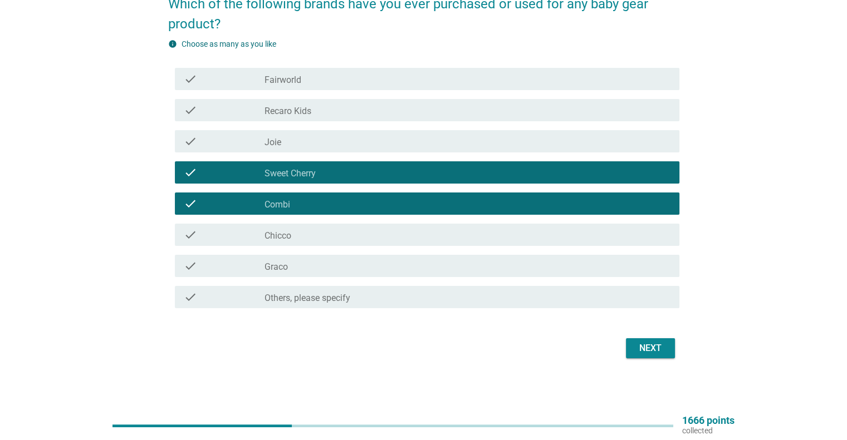
click at [329, 264] on div "check_box_outline_blank Graco" at bounding box center [466, 265] width 405 height 13
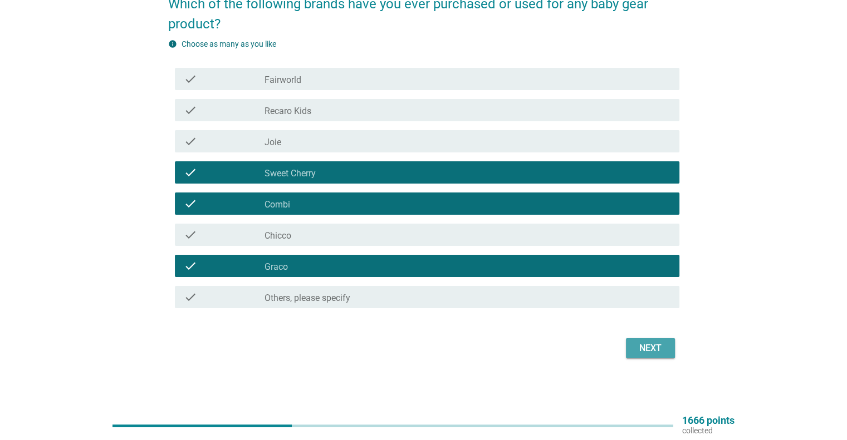
click at [646, 342] on div "Next" at bounding box center [650, 348] width 31 height 13
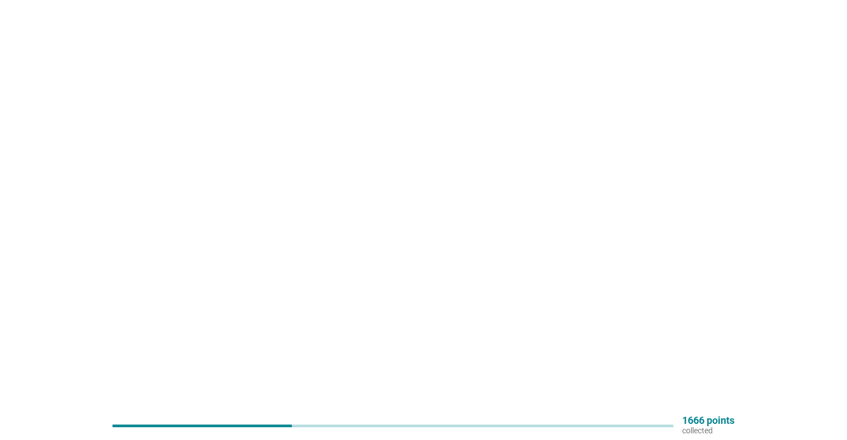
scroll to position [0, 0]
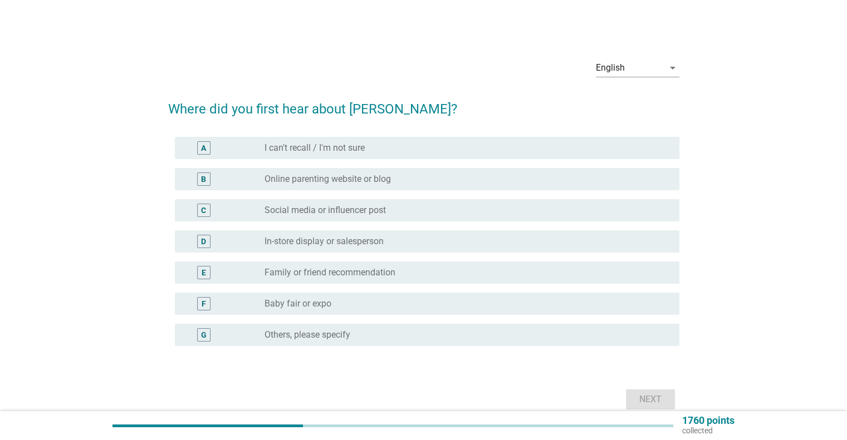
click at [380, 242] on label "In-store display or salesperson" at bounding box center [323, 241] width 119 height 11
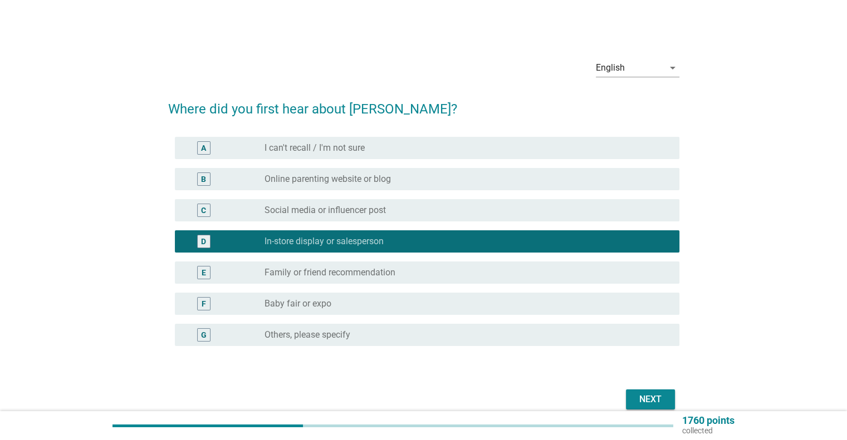
drag, startPoint x: 646, startPoint y: 398, endPoint x: 632, endPoint y: 396, distance: 13.5
click at [646, 398] on div "Next" at bounding box center [650, 399] width 31 height 13
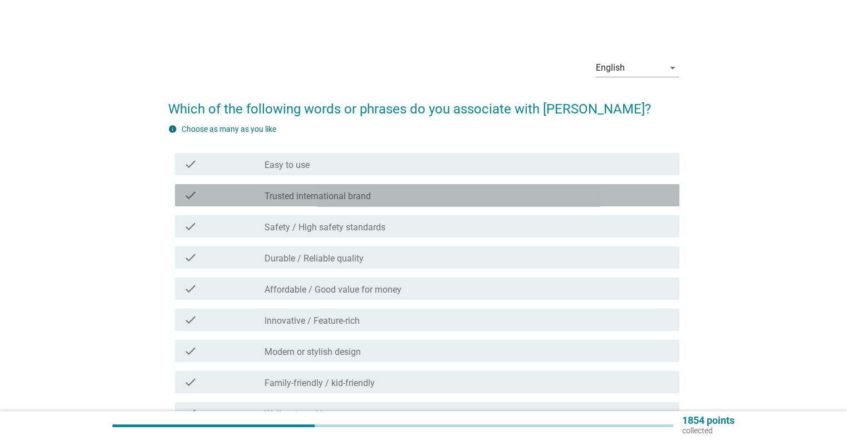
click at [338, 202] on div "check check_box_outline_blank Trusted international brand" at bounding box center [427, 195] width 504 height 22
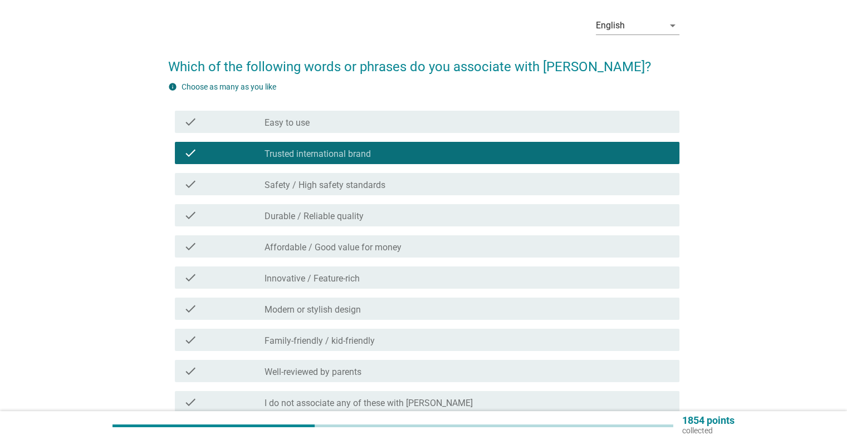
scroll to position [111, 0]
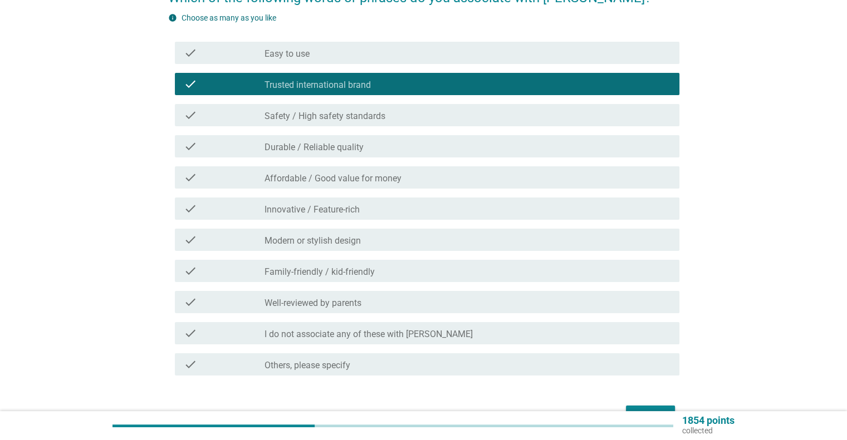
click at [638, 407] on button "Next" at bounding box center [650, 416] width 49 height 20
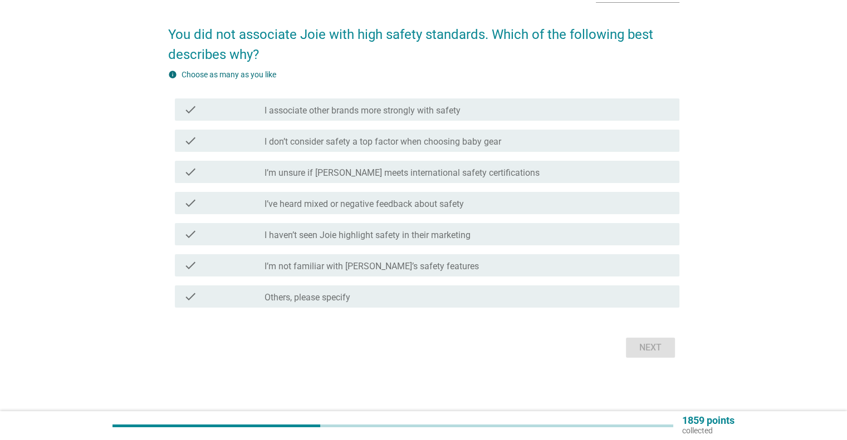
scroll to position [0, 0]
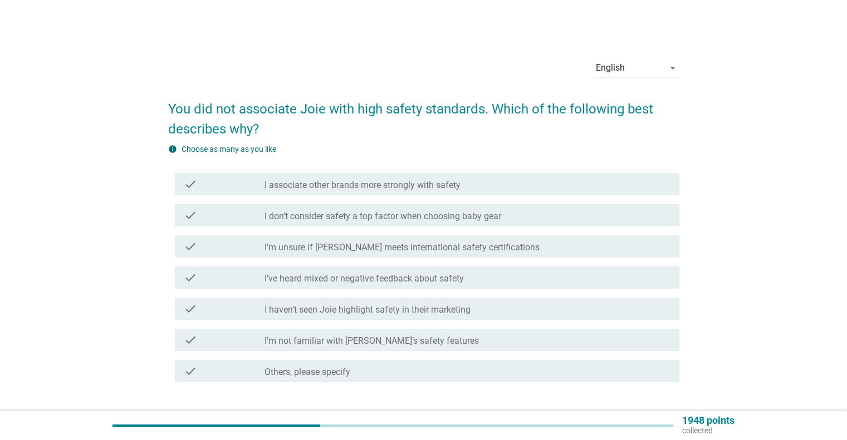
click at [340, 342] on label "I’m not familiar with [PERSON_NAME]’s safety features" at bounding box center [371, 341] width 214 height 11
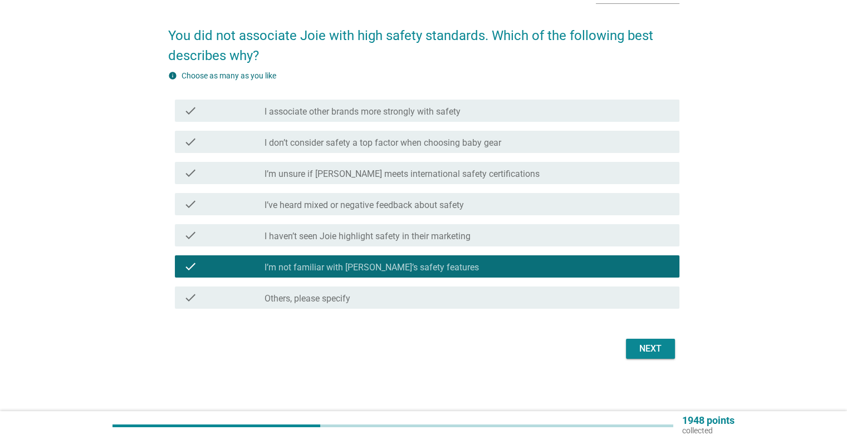
scroll to position [74, 0]
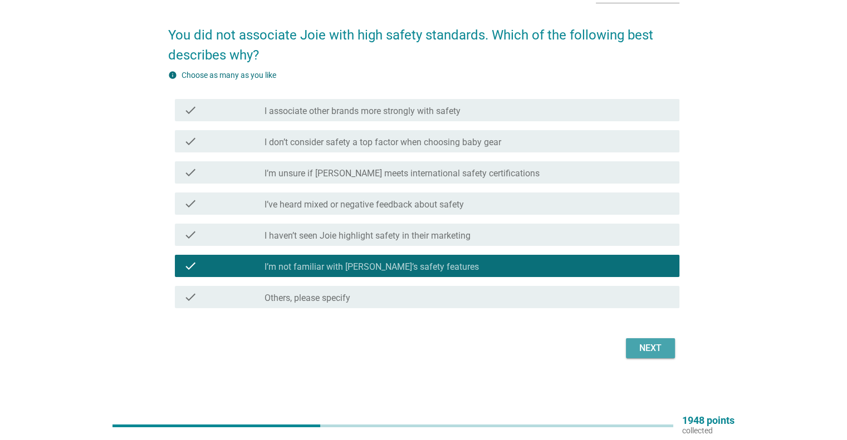
click at [648, 349] on div "Next" at bounding box center [650, 348] width 31 height 13
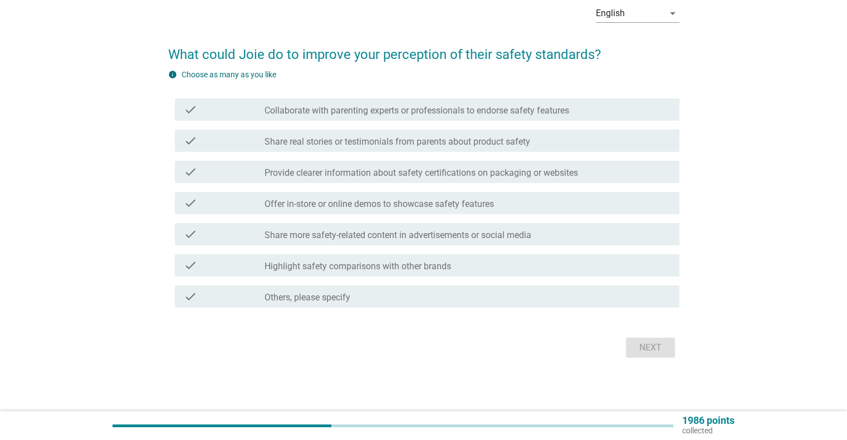
scroll to position [0, 0]
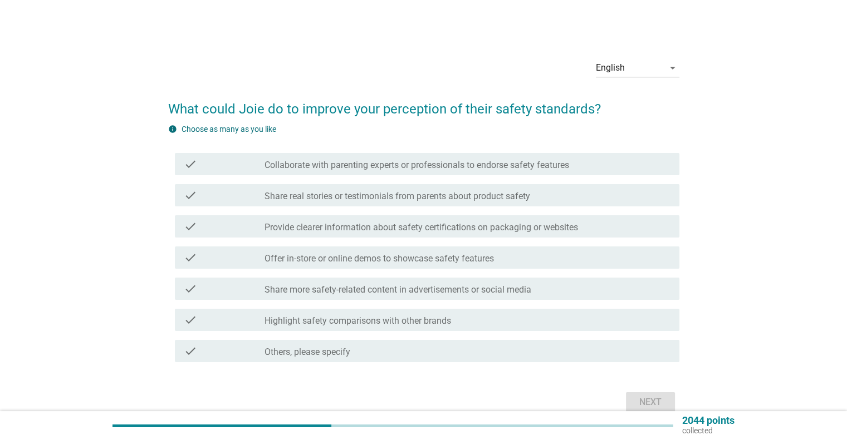
click at [423, 227] on label "Provide clearer information about safety certifications on packaging or websites" at bounding box center [420, 227] width 313 height 11
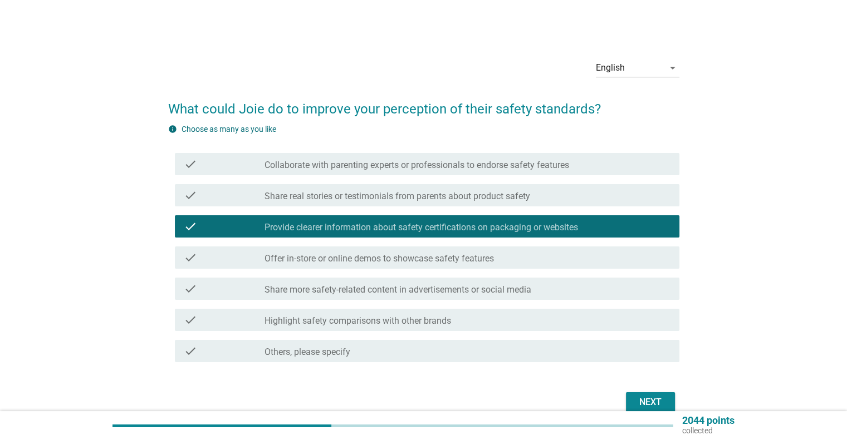
click at [445, 262] on label "Offer in-store or online demos to showcase safety features" at bounding box center [378, 258] width 229 height 11
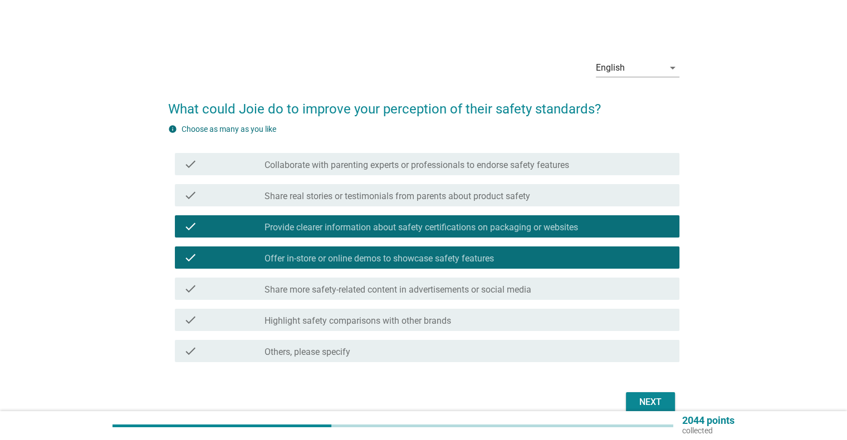
click at [647, 404] on div "Next" at bounding box center [650, 402] width 31 height 13
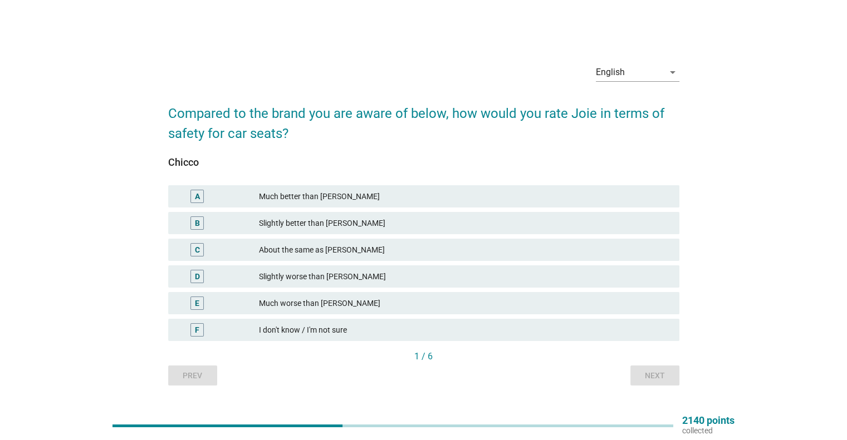
click at [313, 253] on div "About the same as [PERSON_NAME]" at bounding box center [464, 249] width 411 height 13
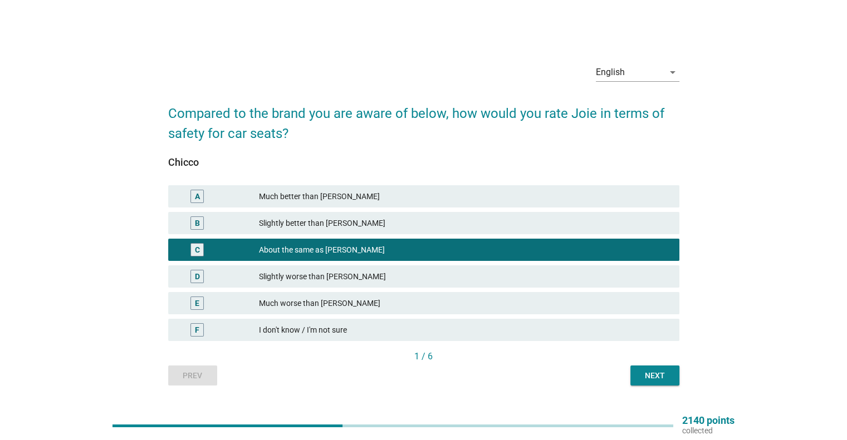
click at [653, 380] on div "Next" at bounding box center [654, 376] width 31 height 12
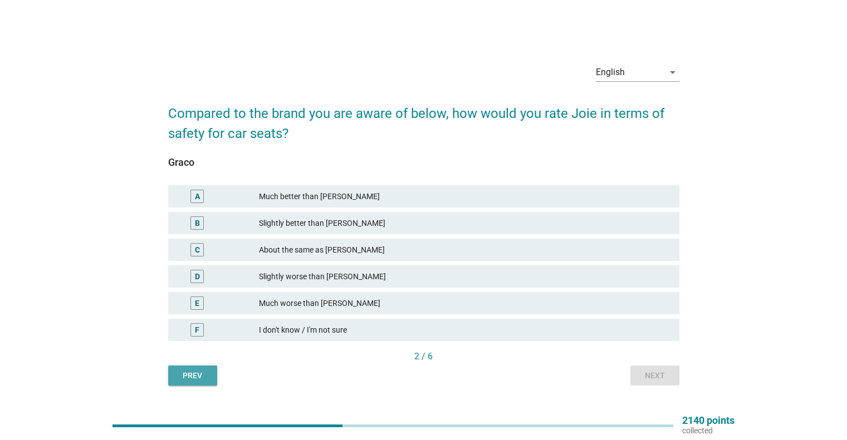
click at [198, 376] on div "Prev" at bounding box center [192, 376] width 31 height 12
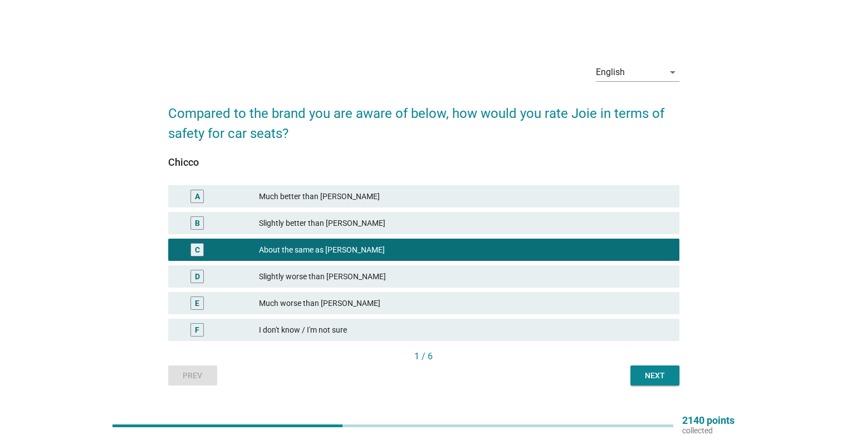
click at [327, 222] on div "Slightly better than [PERSON_NAME]" at bounding box center [464, 223] width 411 height 13
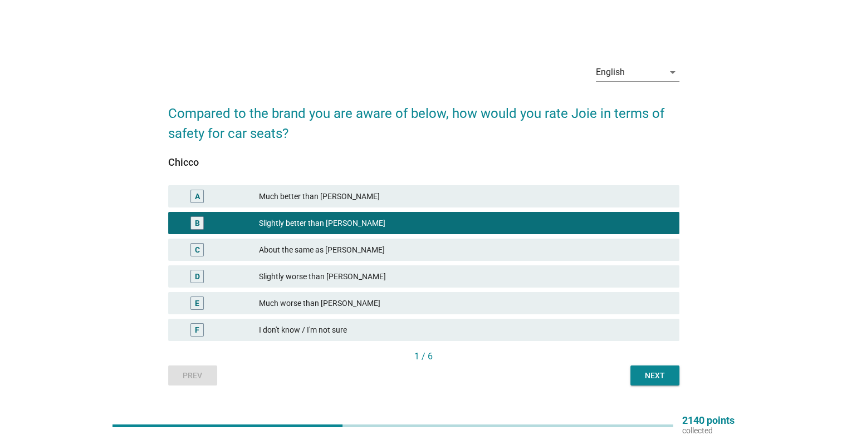
click at [659, 376] on div "Next" at bounding box center [654, 376] width 31 height 12
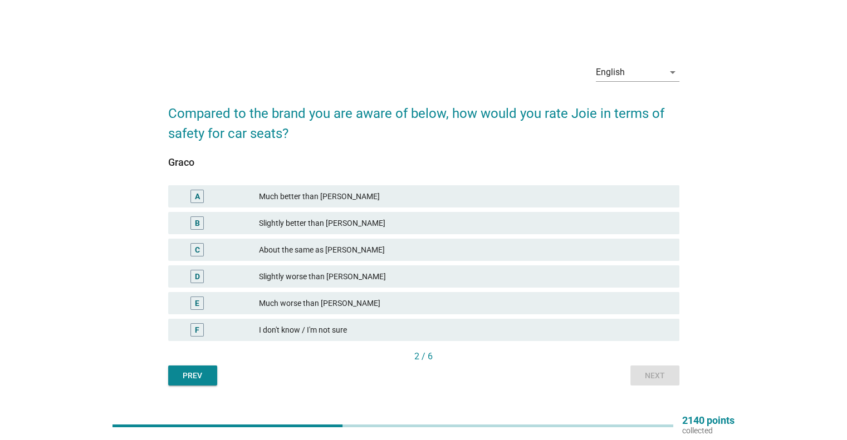
click at [318, 223] on div "Slightly better than [PERSON_NAME]" at bounding box center [464, 223] width 411 height 13
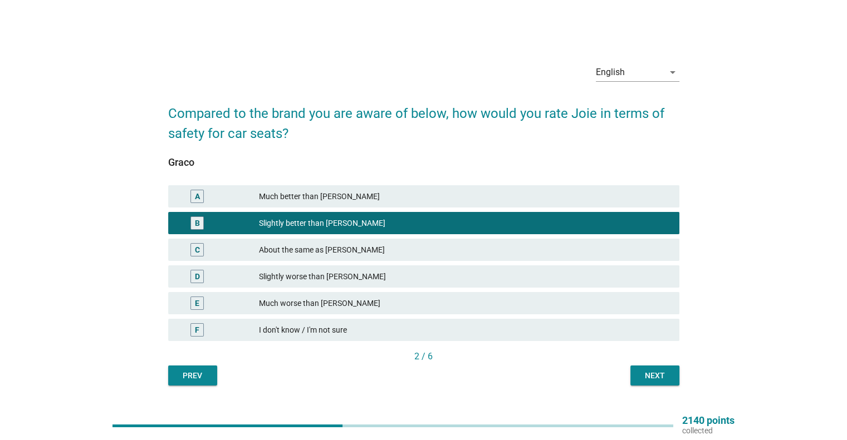
click at [652, 371] on div "Next" at bounding box center [654, 376] width 31 height 12
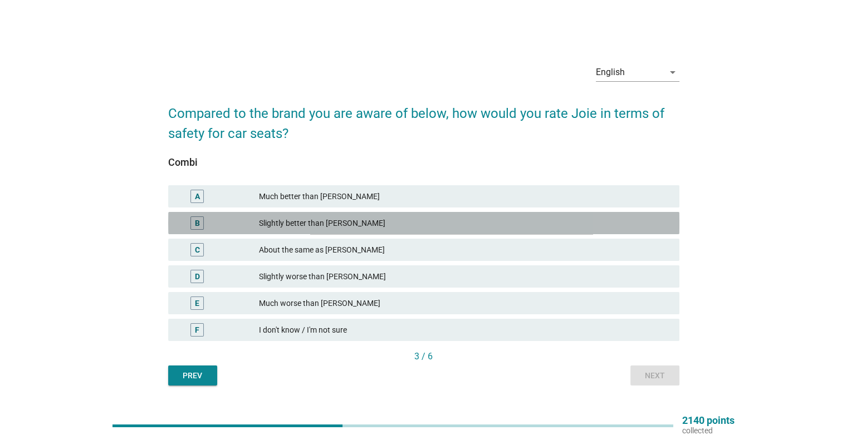
click at [312, 223] on div "Slightly better than [PERSON_NAME]" at bounding box center [464, 223] width 411 height 13
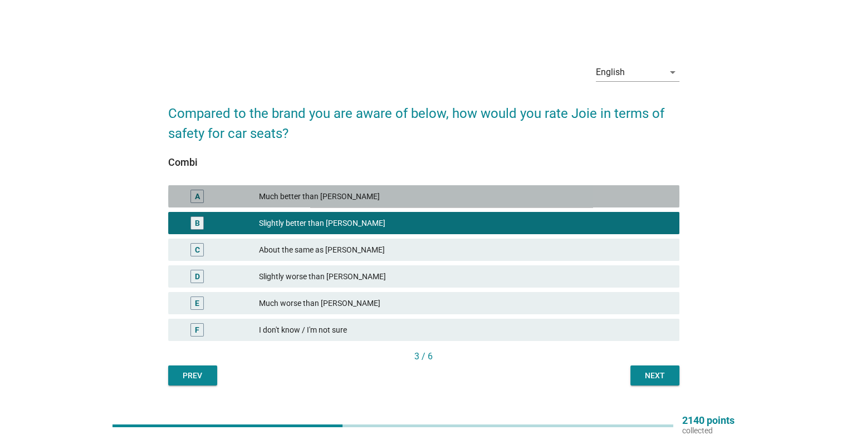
click at [345, 191] on div "Much better than [PERSON_NAME]" at bounding box center [464, 196] width 411 height 13
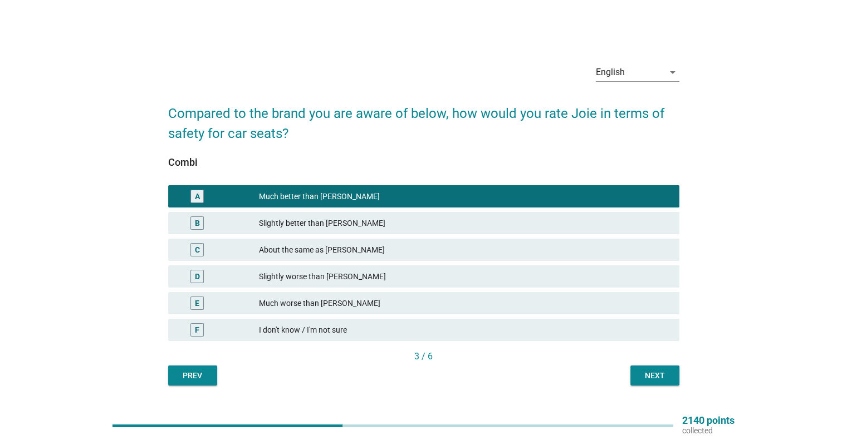
drag, startPoint x: 655, startPoint y: 372, endPoint x: 642, endPoint y: 371, distance: 12.3
click at [654, 372] on div "Next" at bounding box center [654, 376] width 31 height 12
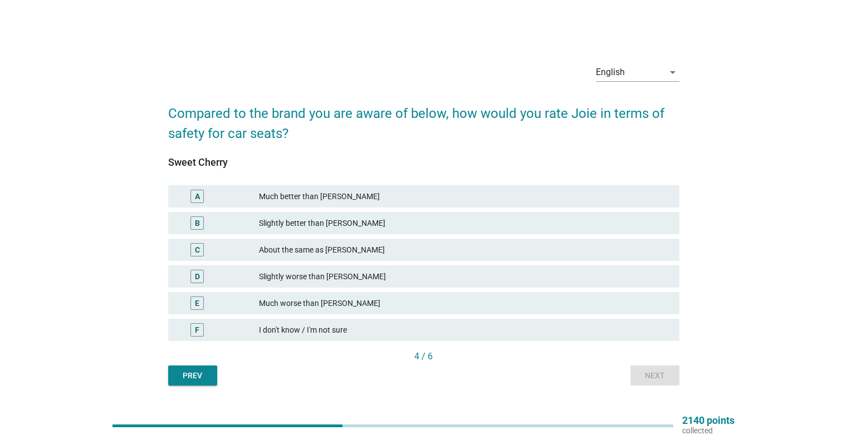
click at [314, 249] on div "About the same as [PERSON_NAME]" at bounding box center [464, 249] width 411 height 13
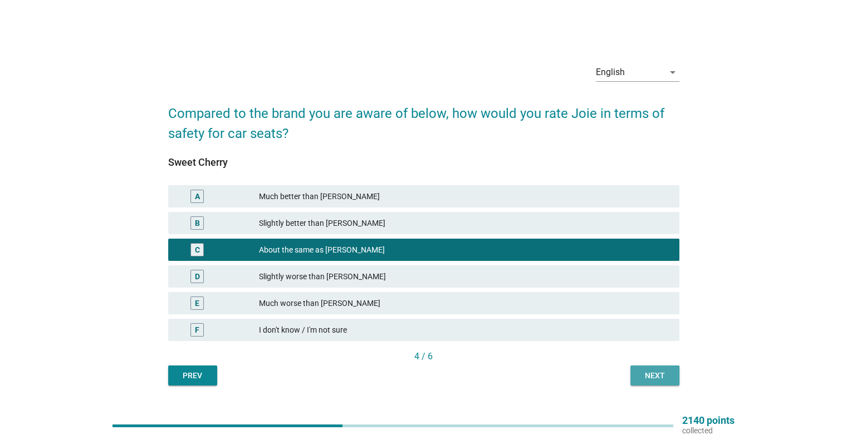
click at [657, 366] on button "Next" at bounding box center [654, 376] width 49 height 20
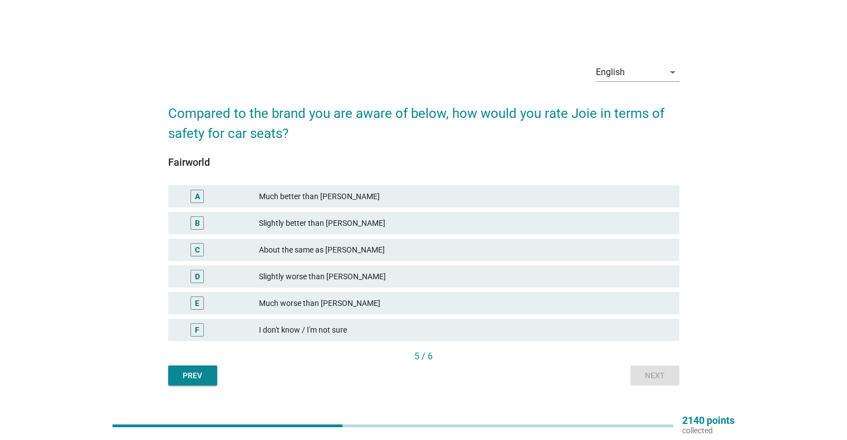
click at [308, 301] on div "Much worse than [PERSON_NAME]" at bounding box center [464, 303] width 411 height 13
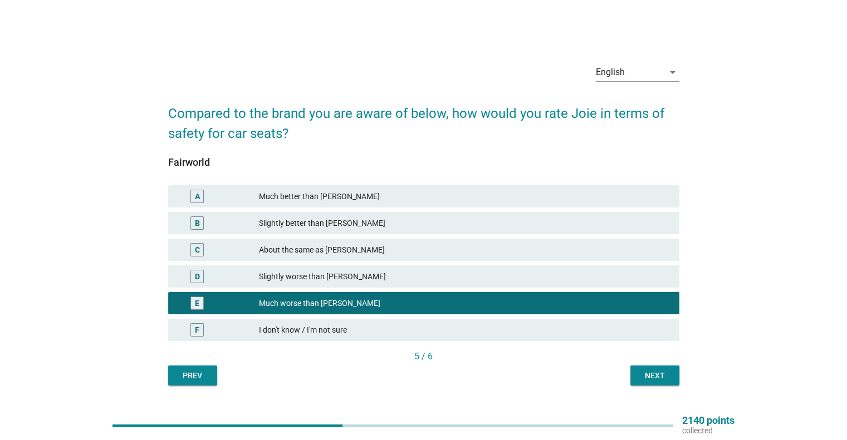
drag, startPoint x: 669, startPoint y: 378, endPoint x: 645, endPoint y: 377, distance: 23.9
click at [669, 378] on div "Next" at bounding box center [654, 376] width 31 height 12
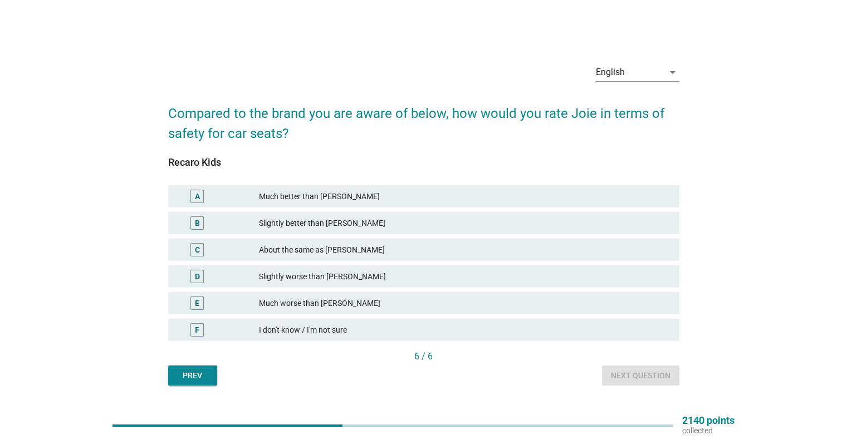
click at [301, 227] on div "Slightly better than [PERSON_NAME]" at bounding box center [464, 223] width 411 height 13
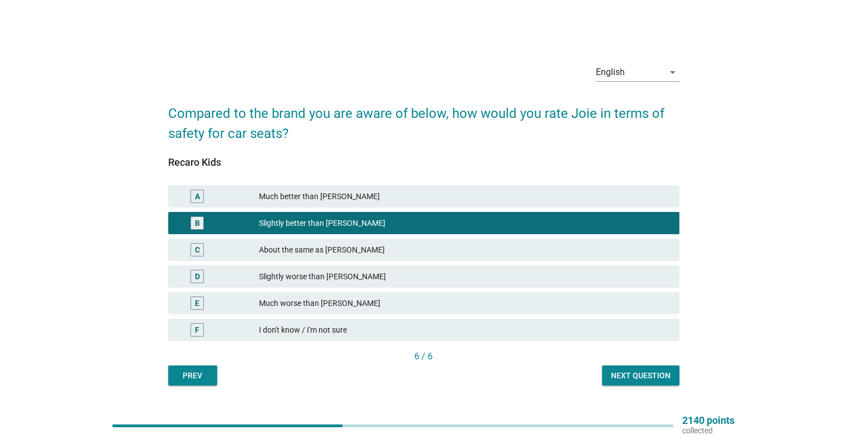
click at [645, 378] on div "Next question" at bounding box center [641, 376] width 60 height 12
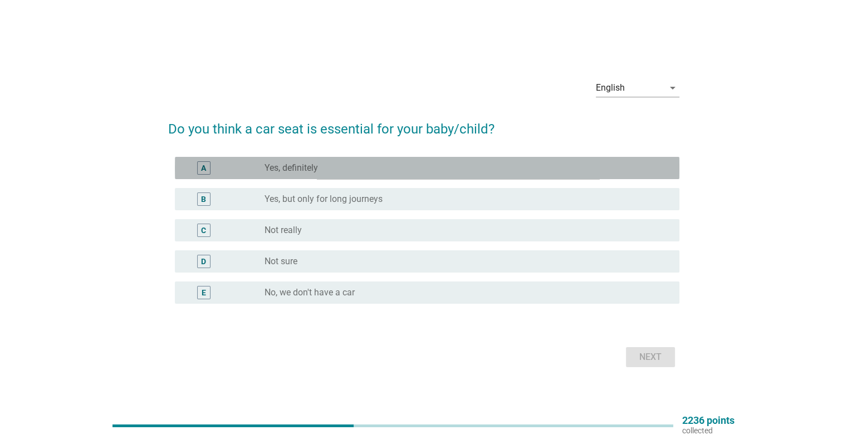
click at [305, 169] on label "Yes, definitely" at bounding box center [290, 168] width 53 height 11
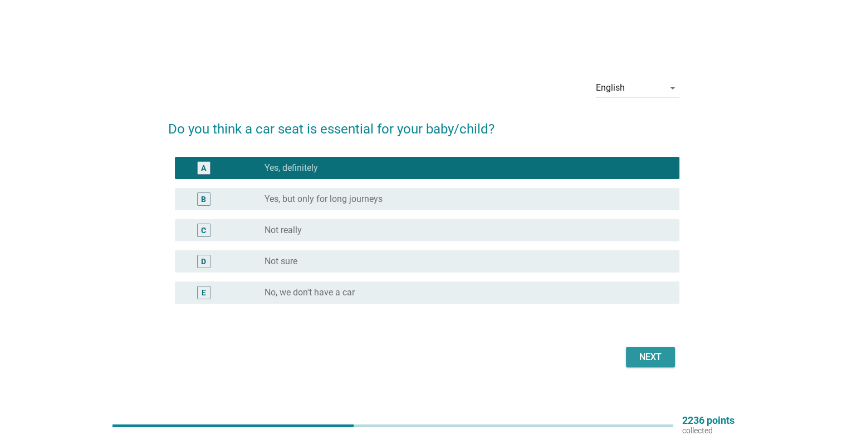
drag, startPoint x: 667, startPoint y: 358, endPoint x: 627, endPoint y: 360, distance: 40.1
click at [667, 358] on button "Next" at bounding box center [650, 357] width 49 height 20
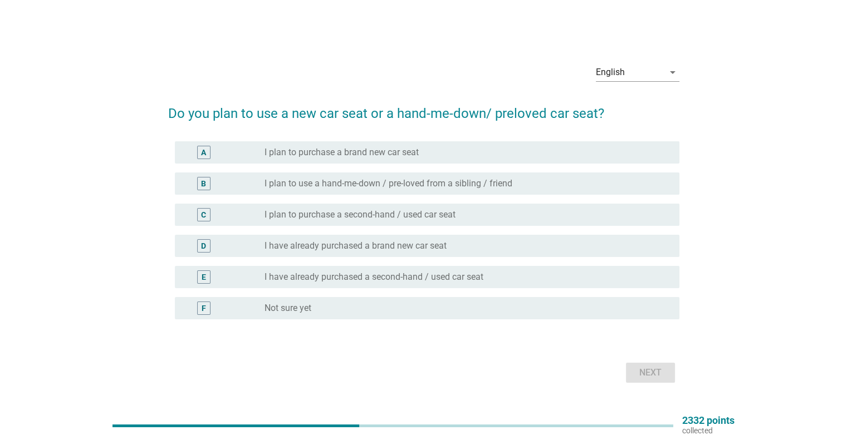
click at [373, 155] on label "I plan to purchase a brand new car seat" at bounding box center [341, 152] width 154 height 11
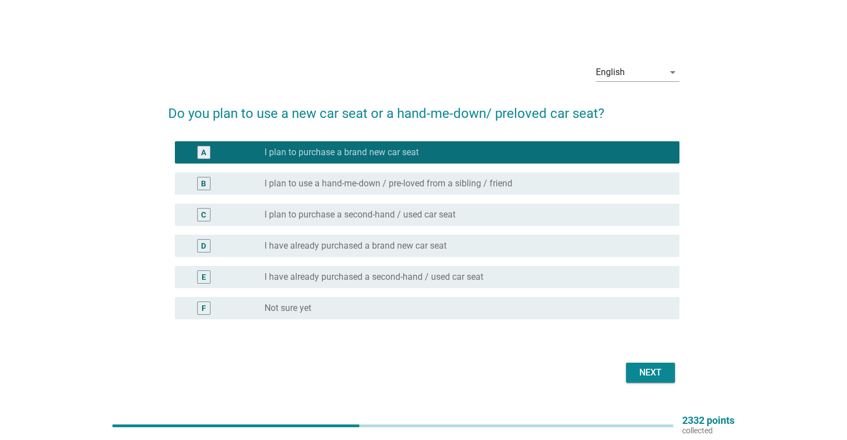
click at [645, 370] on div "Next" at bounding box center [650, 372] width 31 height 13
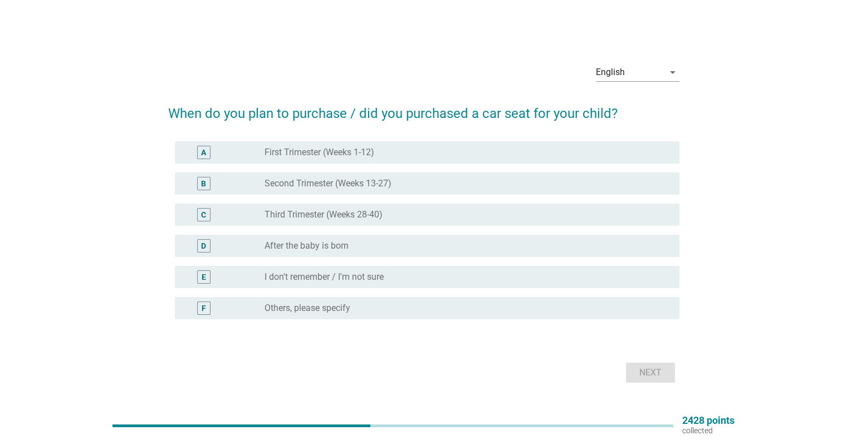
click at [365, 194] on div "B radio_button_unchecked Second Trimester (Weeks 13-27)" at bounding box center [427, 184] width 504 height 22
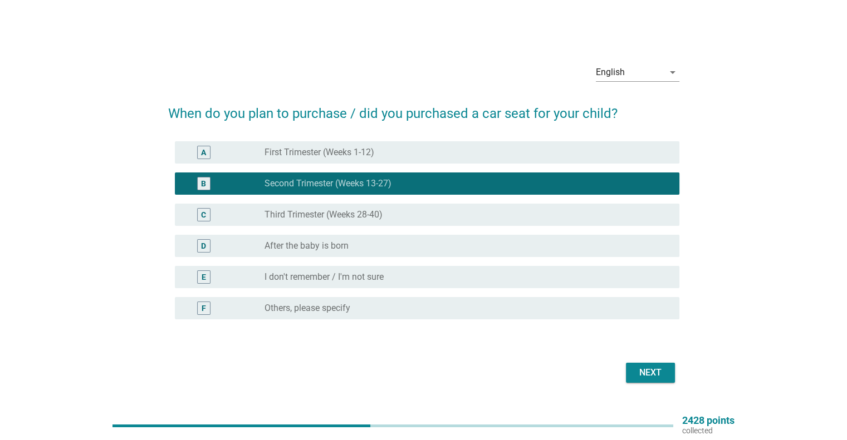
click at [643, 363] on button "Next" at bounding box center [650, 373] width 49 height 20
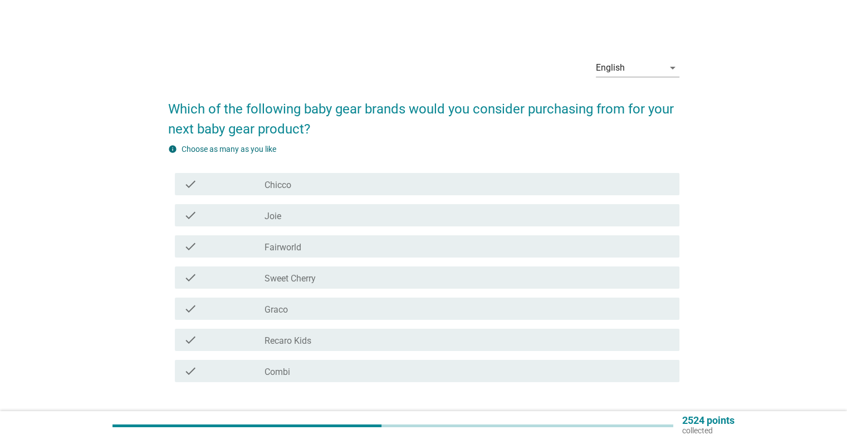
click at [289, 278] on label "Sweet Cherry" at bounding box center [289, 278] width 51 height 11
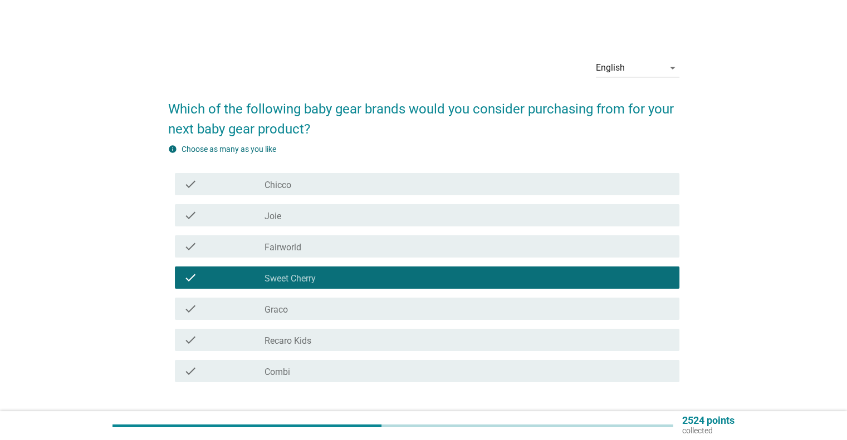
click at [287, 306] on label "Graco" at bounding box center [275, 309] width 23 height 11
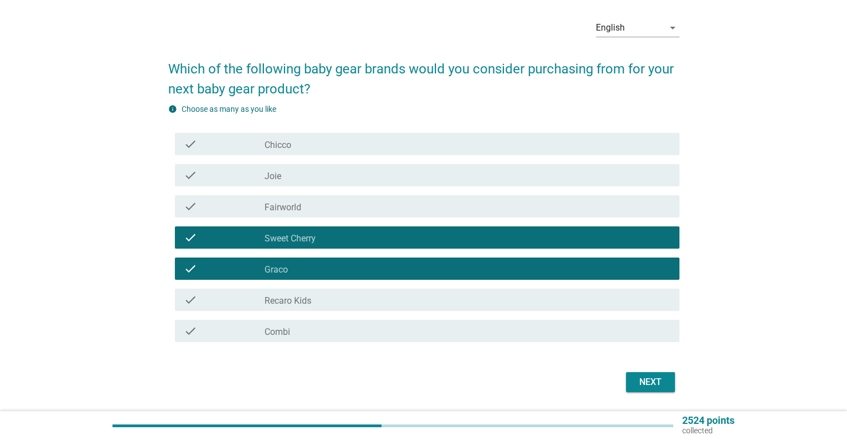
scroll to position [74, 0]
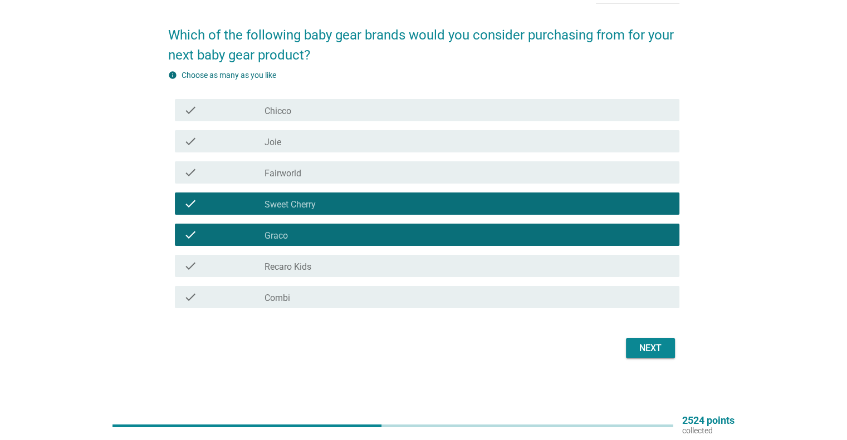
click at [648, 354] on div "Next" at bounding box center [650, 348] width 31 height 13
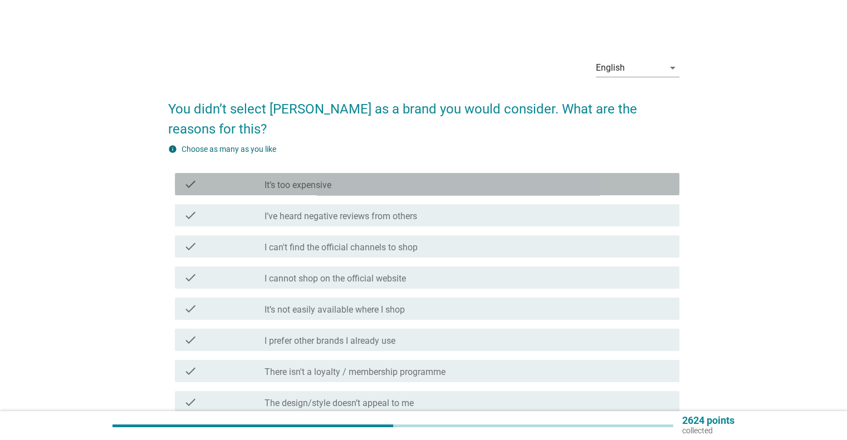
click at [325, 180] on label "It’s too expensive" at bounding box center [297, 185] width 67 height 11
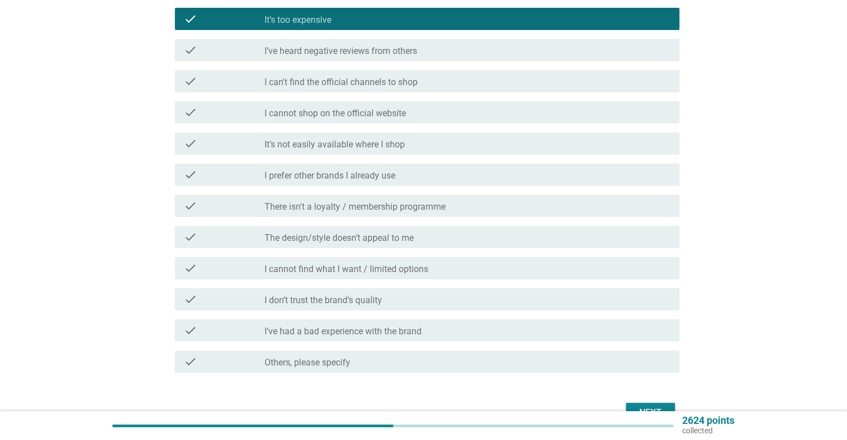
scroll to position [210, 0]
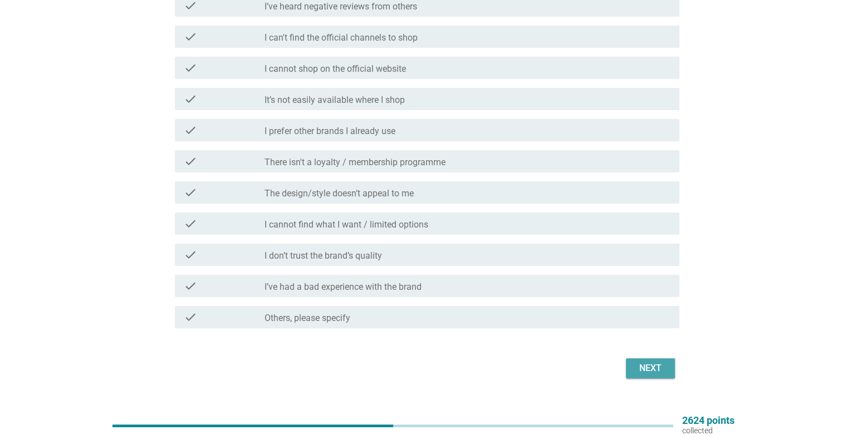
click at [663, 362] on div "Next" at bounding box center [650, 368] width 31 height 13
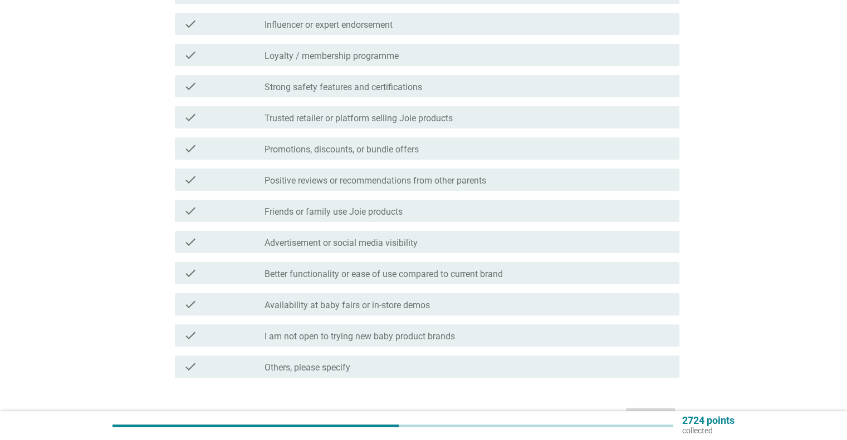
scroll to position [56, 0]
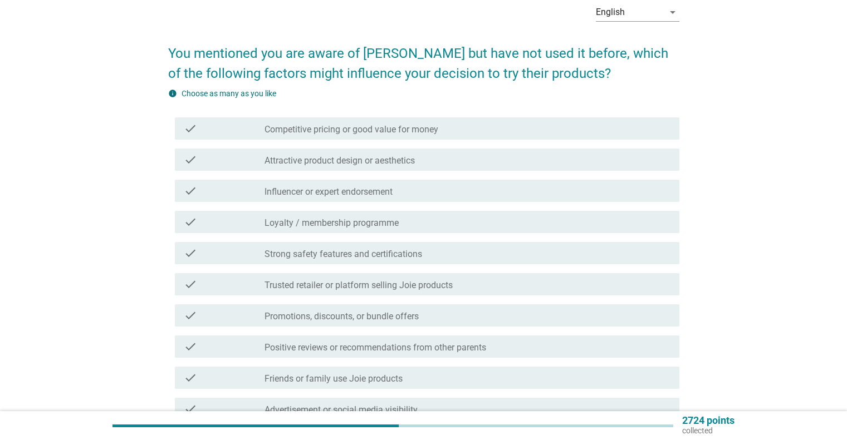
click at [385, 137] on div "check check_box_outline_blank Competitive pricing or good value for money" at bounding box center [427, 128] width 504 height 22
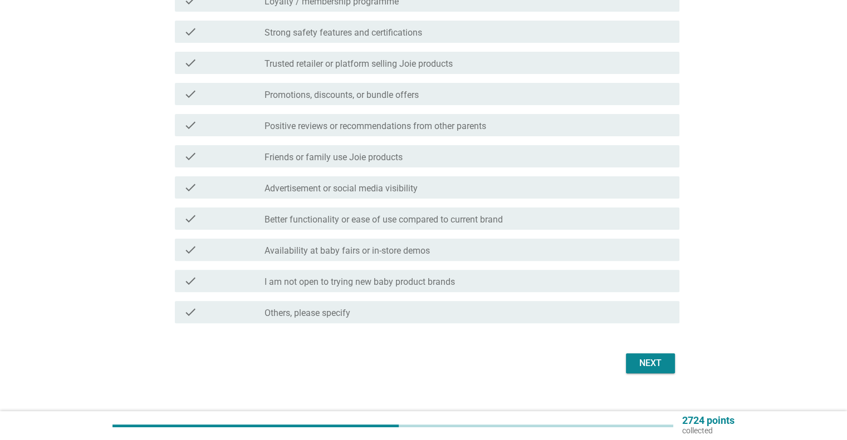
scroll to position [278, 0]
click at [656, 366] on div "Next" at bounding box center [650, 362] width 31 height 13
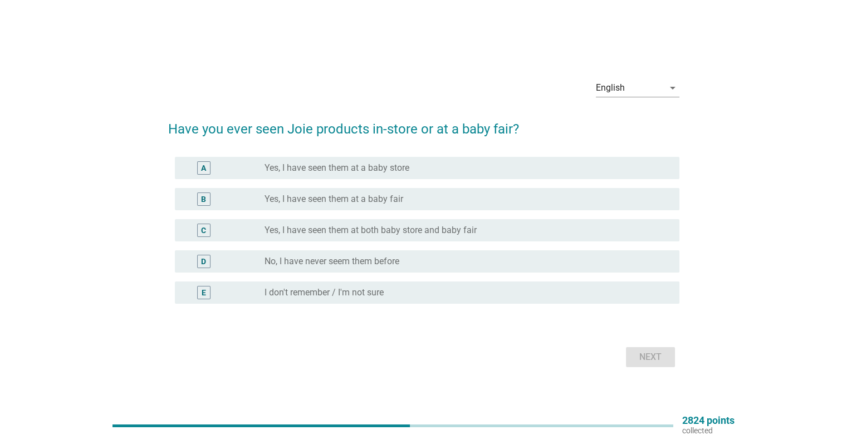
click at [382, 257] on label "No, I have never seem them before" at bounding box center [331, 261] width 135 height 11
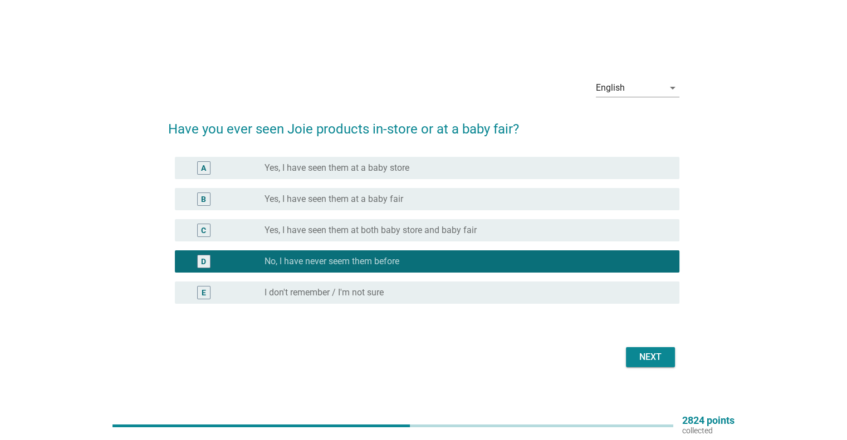
click at [642, 361] on div "Next" at bounding box center [650, 357] width 31 height 13
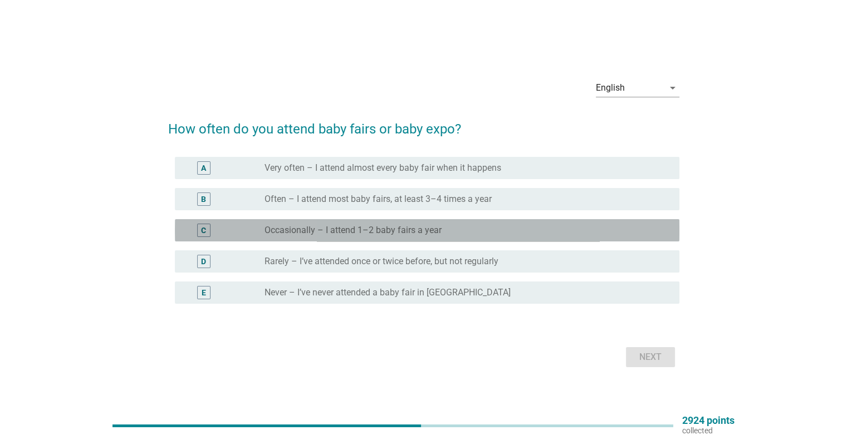
drag, startPoint x: 404, startPoint y: 232, endPoint x: 468, endPoint y: 251, distance: 67.4
click at [404, 231] on label "Occasionally – I attend 1–2 baby fairs a year" at bounding box center [352, 230] width 177 height 11
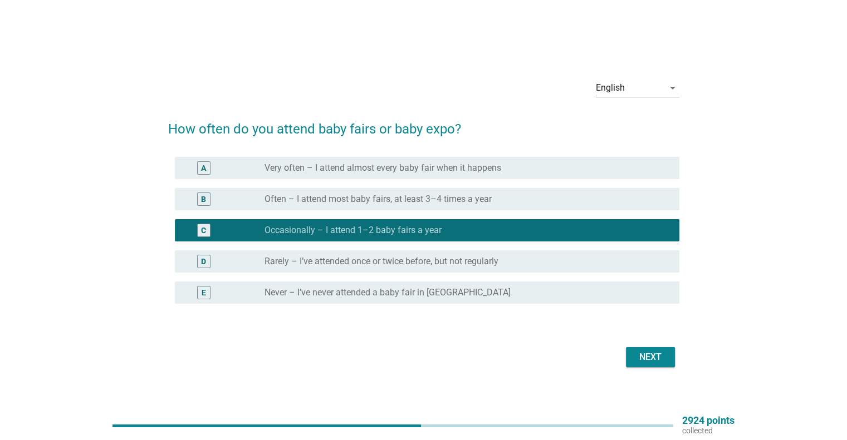
click at [646, 357] on div "Next" at bounding box center [650, 357] width 31 height 13
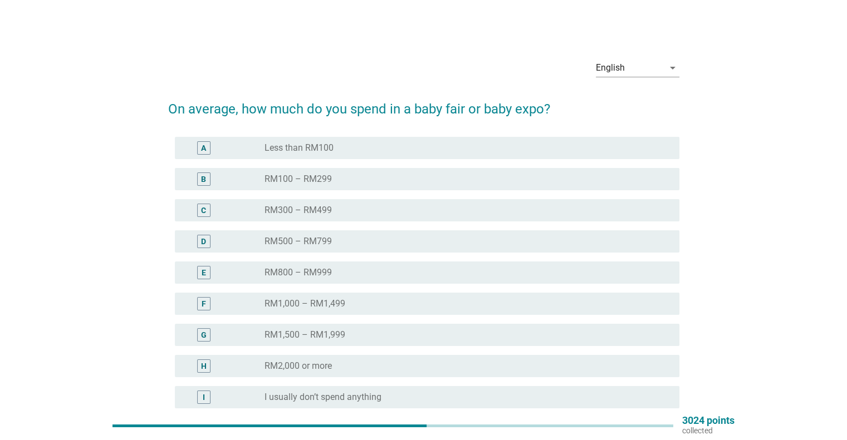
click at [252, 191] on div "B radio_button_unchecked RM100 – RM299" at bounding box center [423, 179] width 511 height 31
click at [382, 186] on div "B radio_button_unchecked RM100 – RM299" at bounding box center [427, 179] width 504 height 22
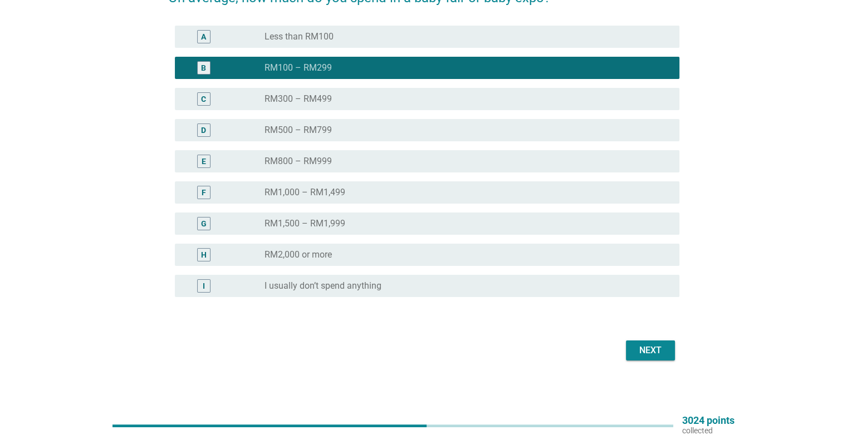
scroll to position [114, 0]
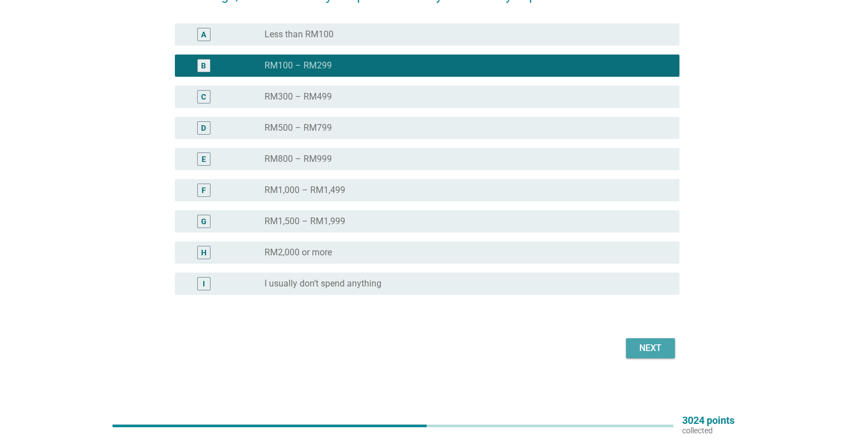
click at [637, 345] on div "Next" at bounding box center [650, 348] width 31 height 13
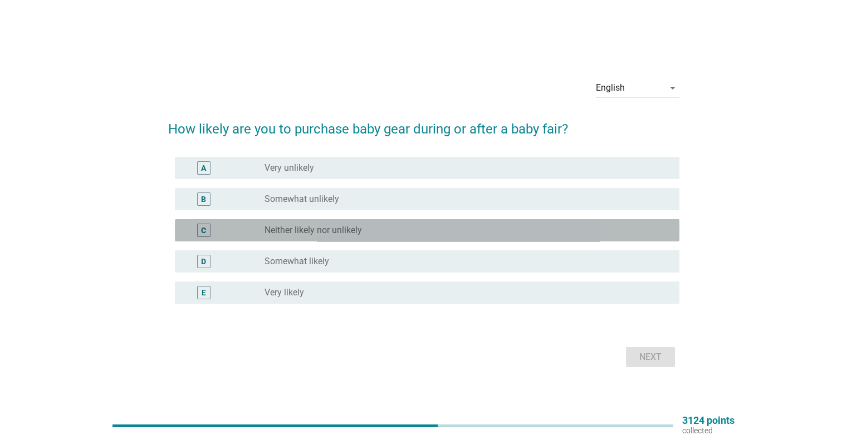
click at [328, 230] on label "Neither likely nor unlikely" at bounding box center [312, 230] width 97 height 11
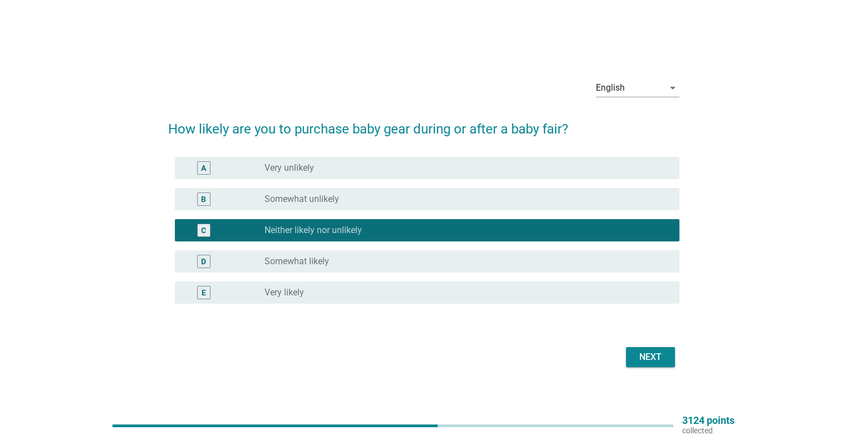
click at [639, 351] on div "Next" at bounding box center [650, 357] width 31 height 13
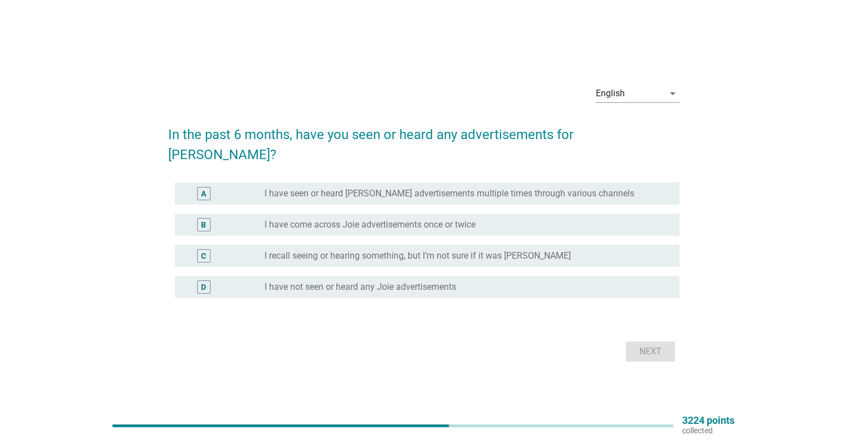
click at [335, 282] on label "I have not seen or heard any Joie advertisements" at bounding box center [359, 287] width 191 height 11
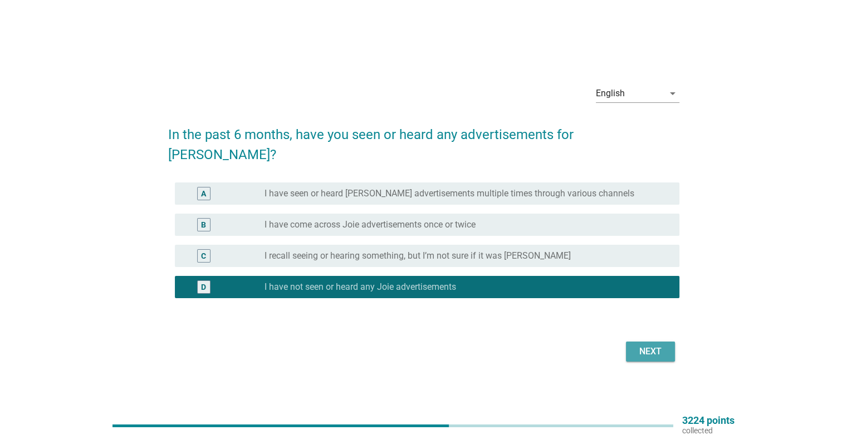
click at [653, 345] on div "Next" at bounding box center [650, 351] width 31 height 13
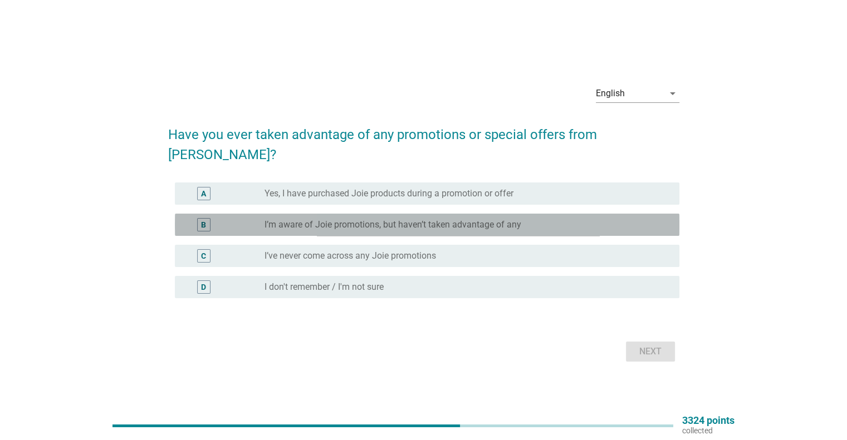
click at [363, 219] on label "I’m aware of Joie promotions, but haven’t taken advantage of any" at bounding box center [392, 224] width 257 height 11
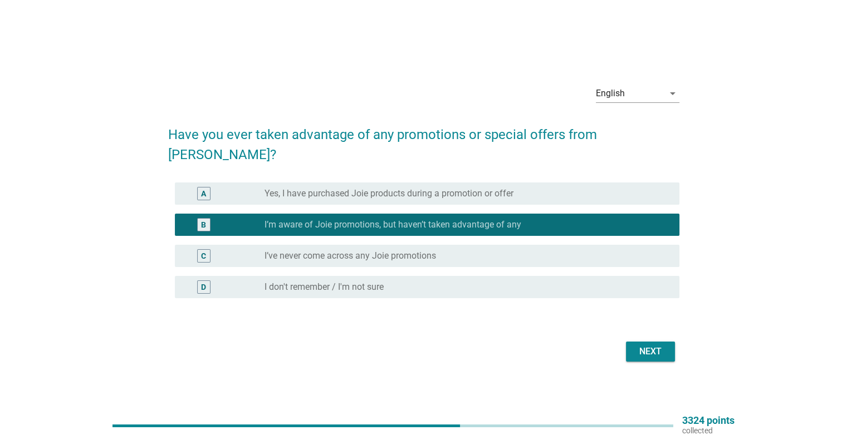
click at [652, 345] on div "Next" at bounding box center [650, 351] width 31 height 13
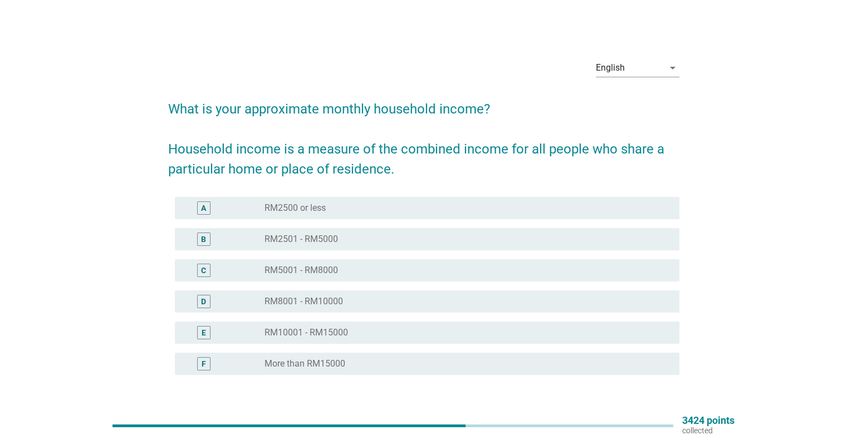
click at [327, 337] on label "RM10001 - RM15000" at bounding box center [305, 332] width 83 height 11
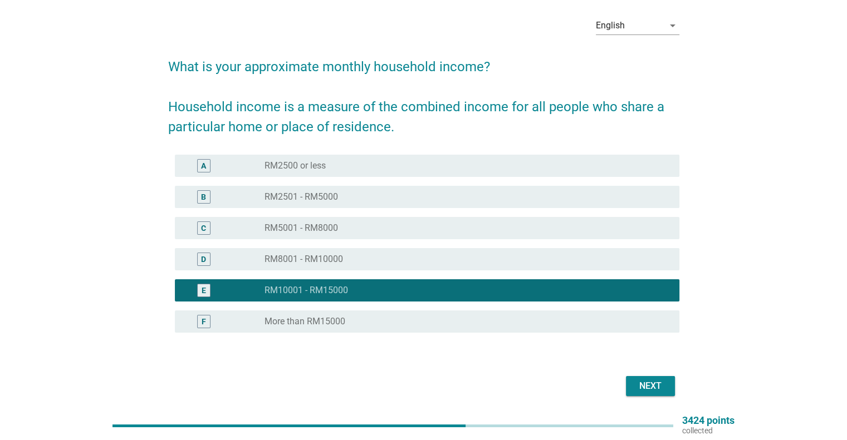
scroll to position [80, 0]
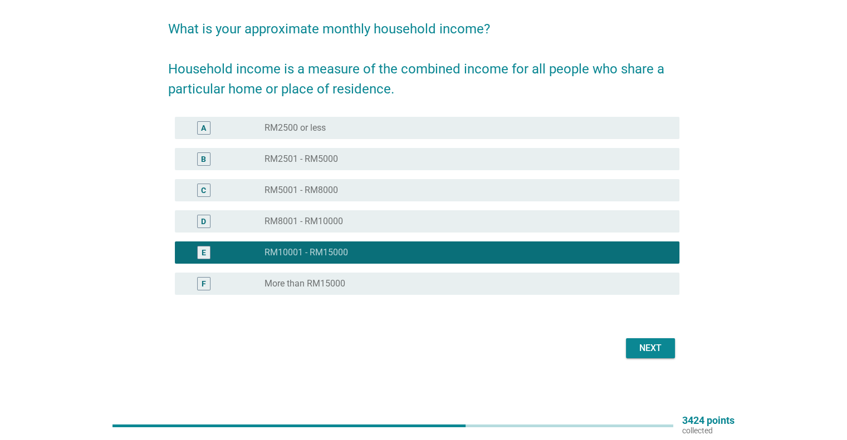
click at [652, 354] on div "Next" at bounding box center [650, 348] width 31 height 13
